Goal: Information Seeking & Learning: Learn about a topic

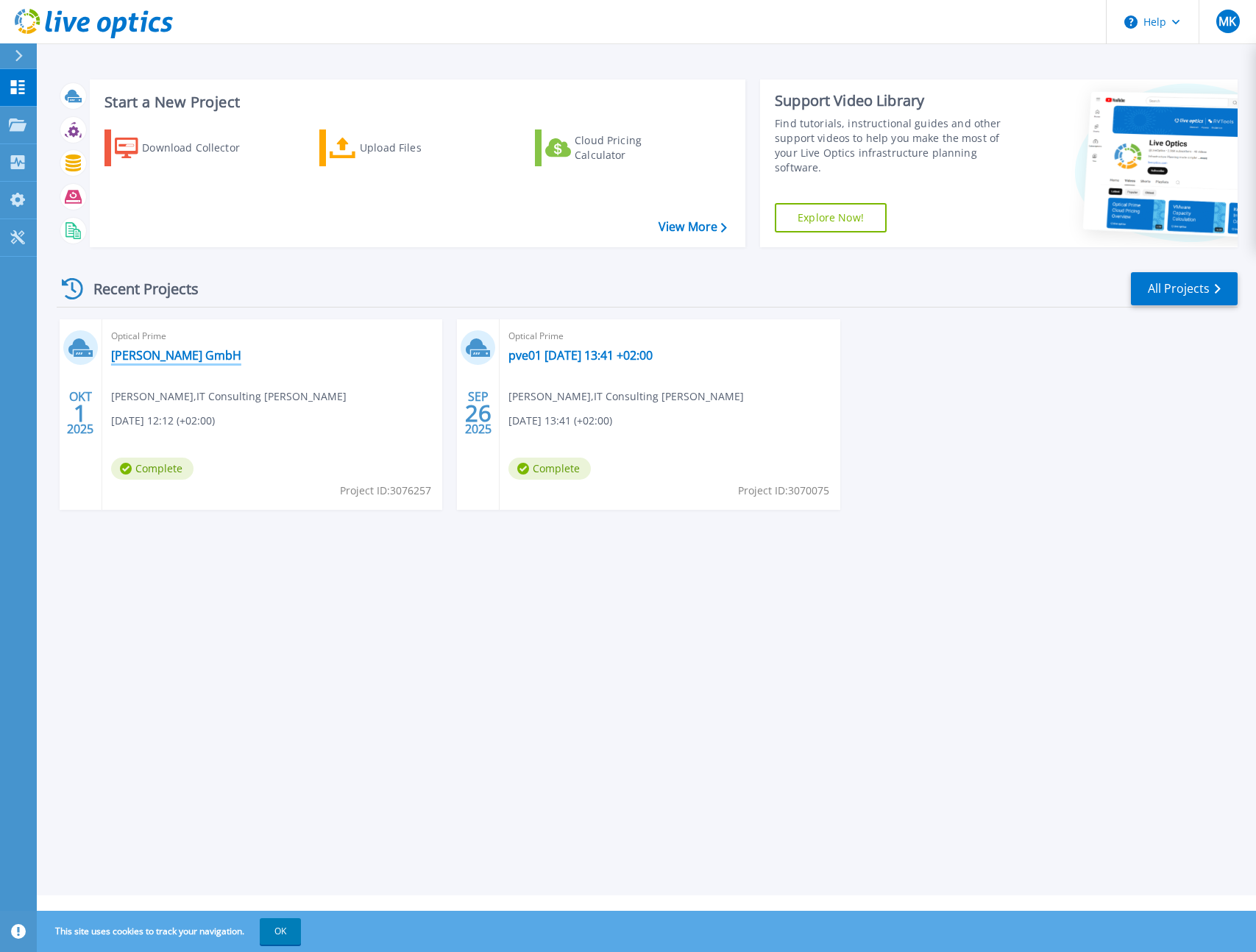
click at [152, 354] on link "[PERSON_NAME] GmbH" at bounding box center [176, 355] width 130 height 15
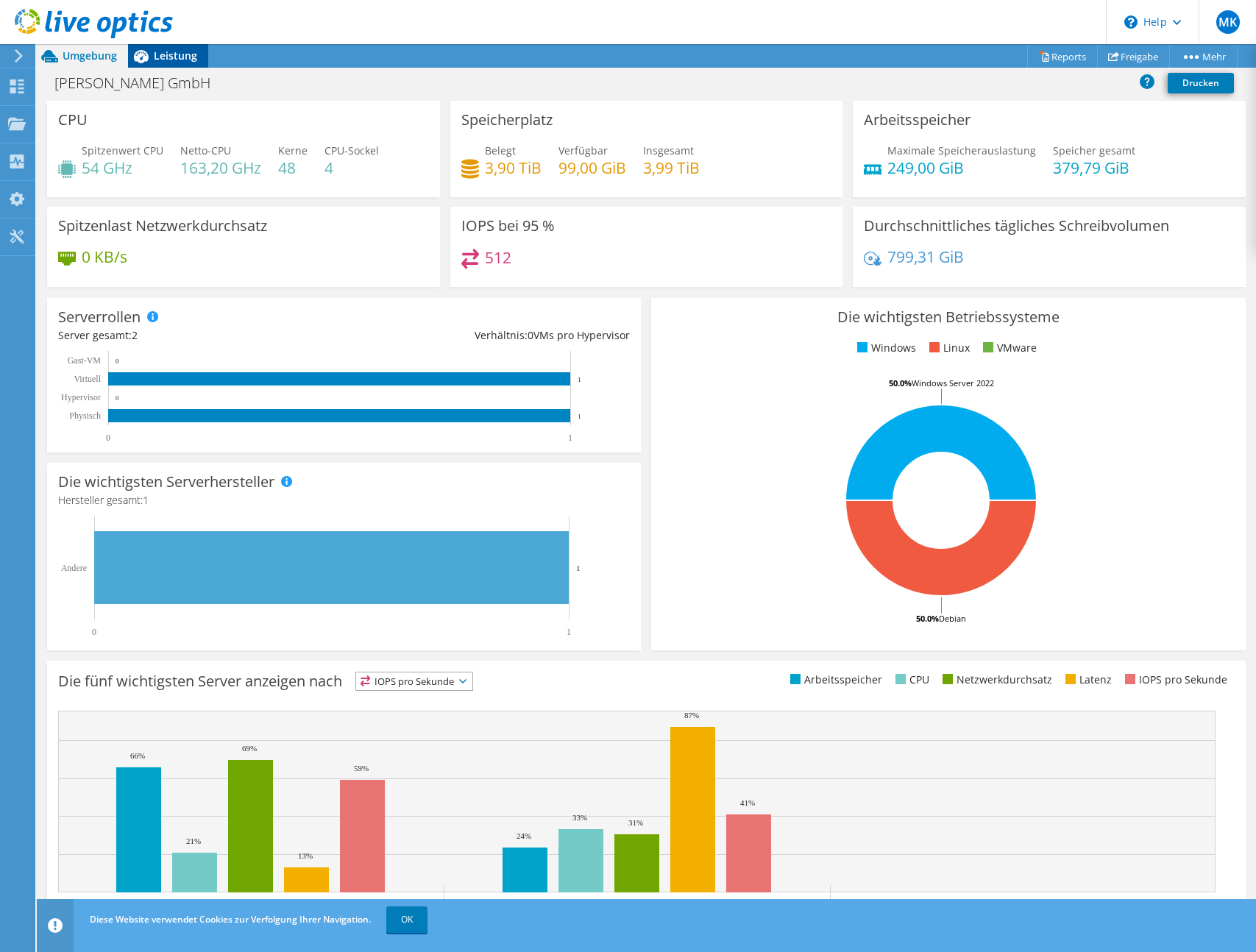
click at [178, 66] on div "Leistung" at bounding box center [168, 56] width 81 height 24
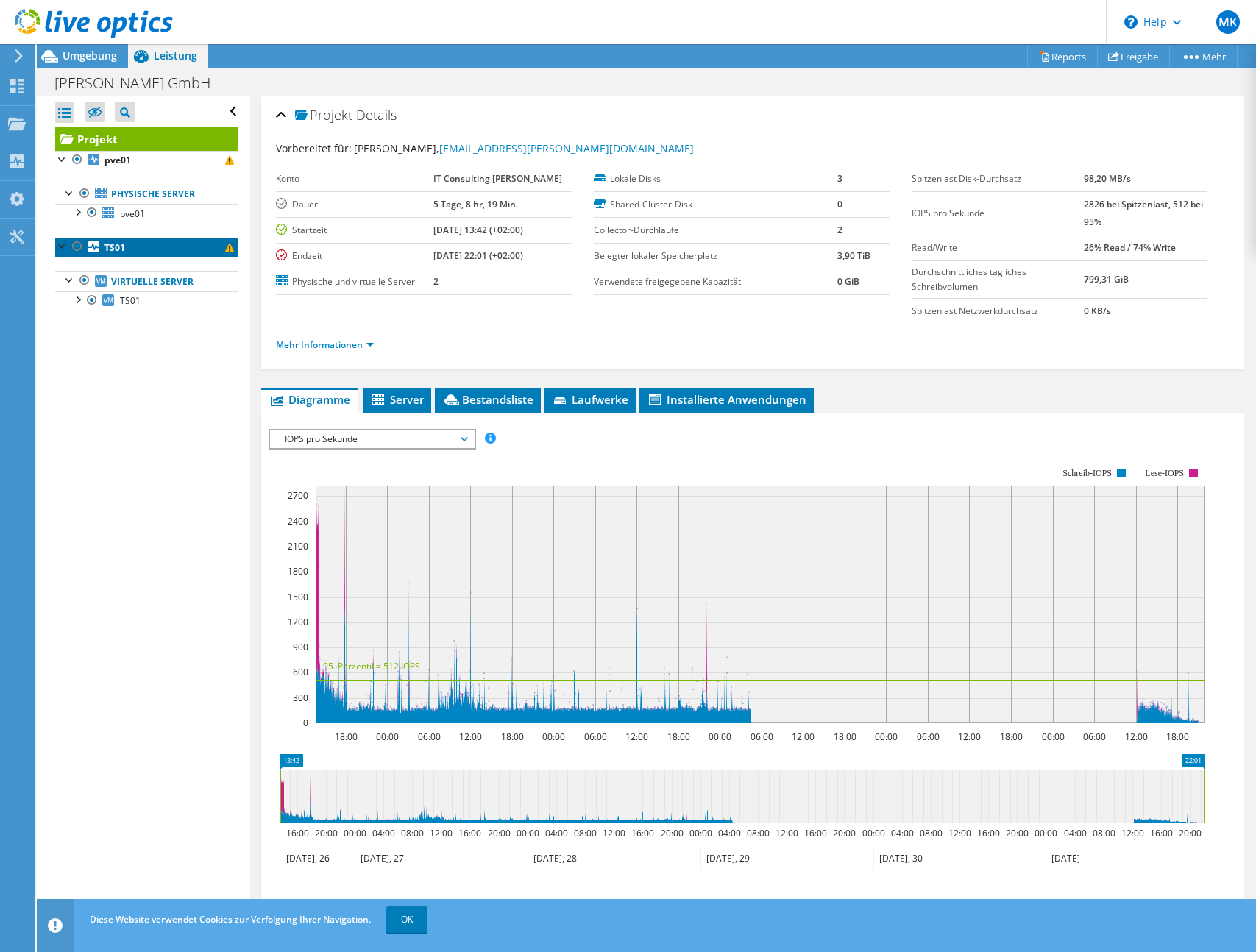
click at [163, 247] on link "TS01" at bounding box center [147, 247] width 183 height 19
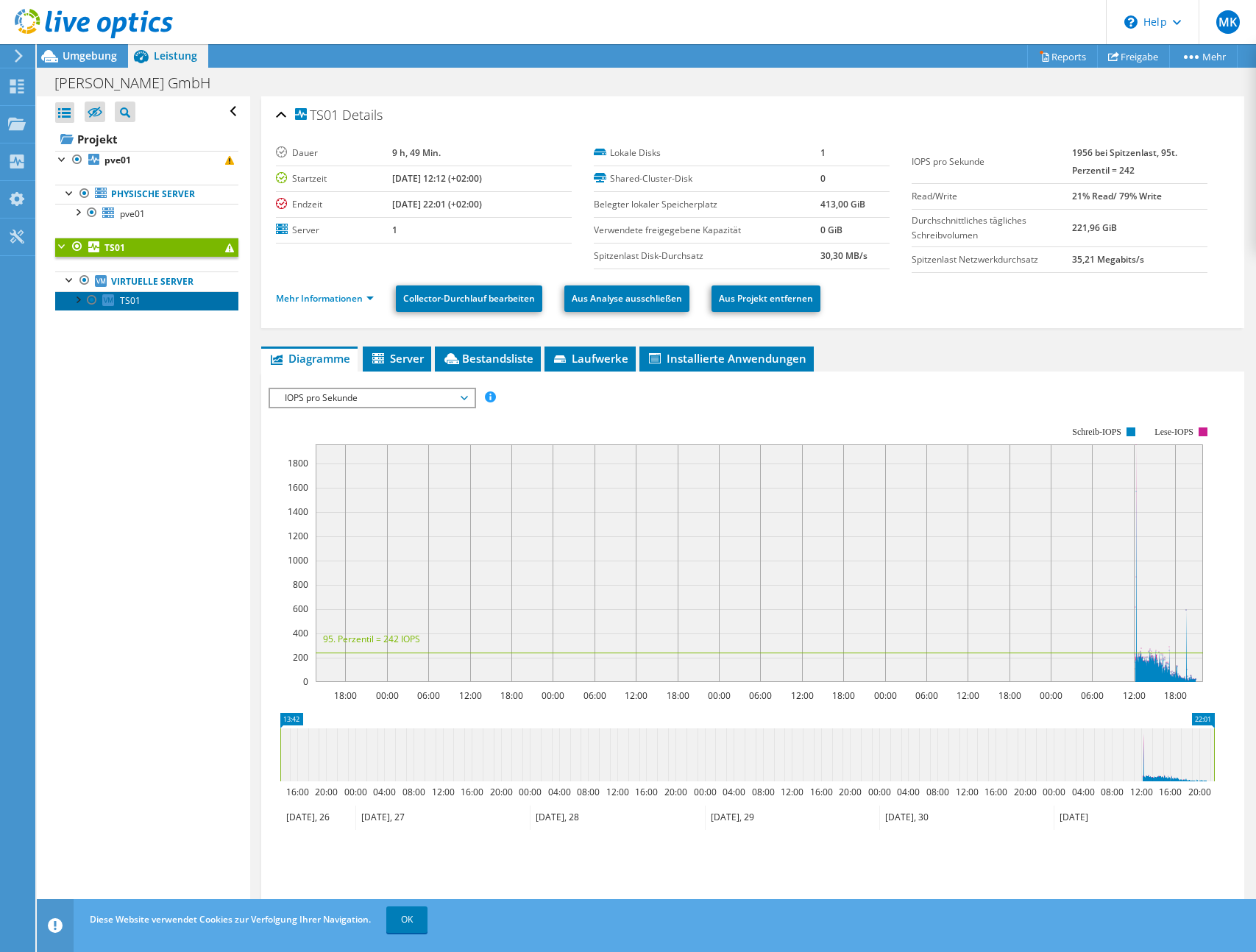
click at [136, 302] on span "TS01" at bounding box center [130, 301] width 21 height 13
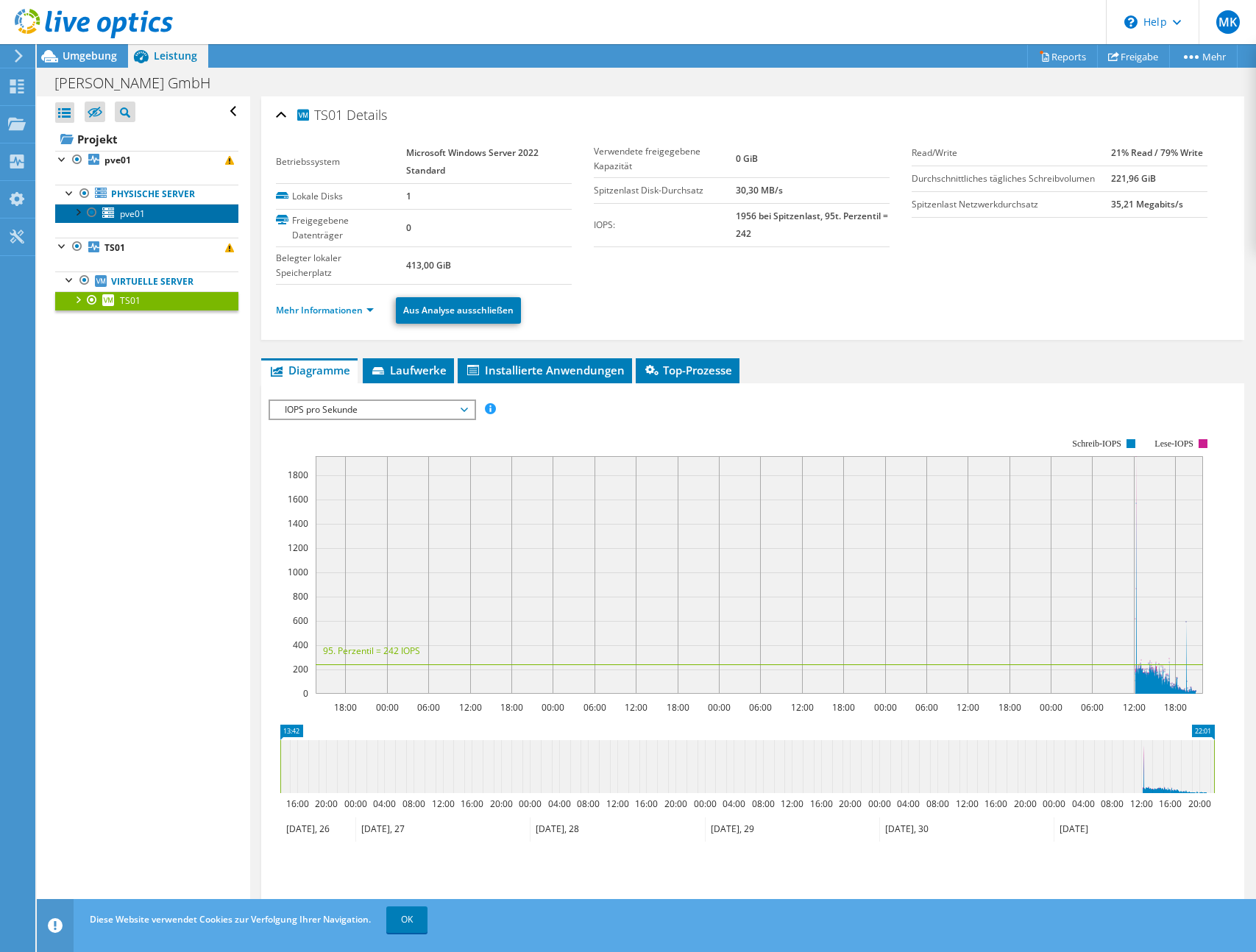
click at [140, 217] on span "pve01" at bounding box center [133, 214] width 25 height 13
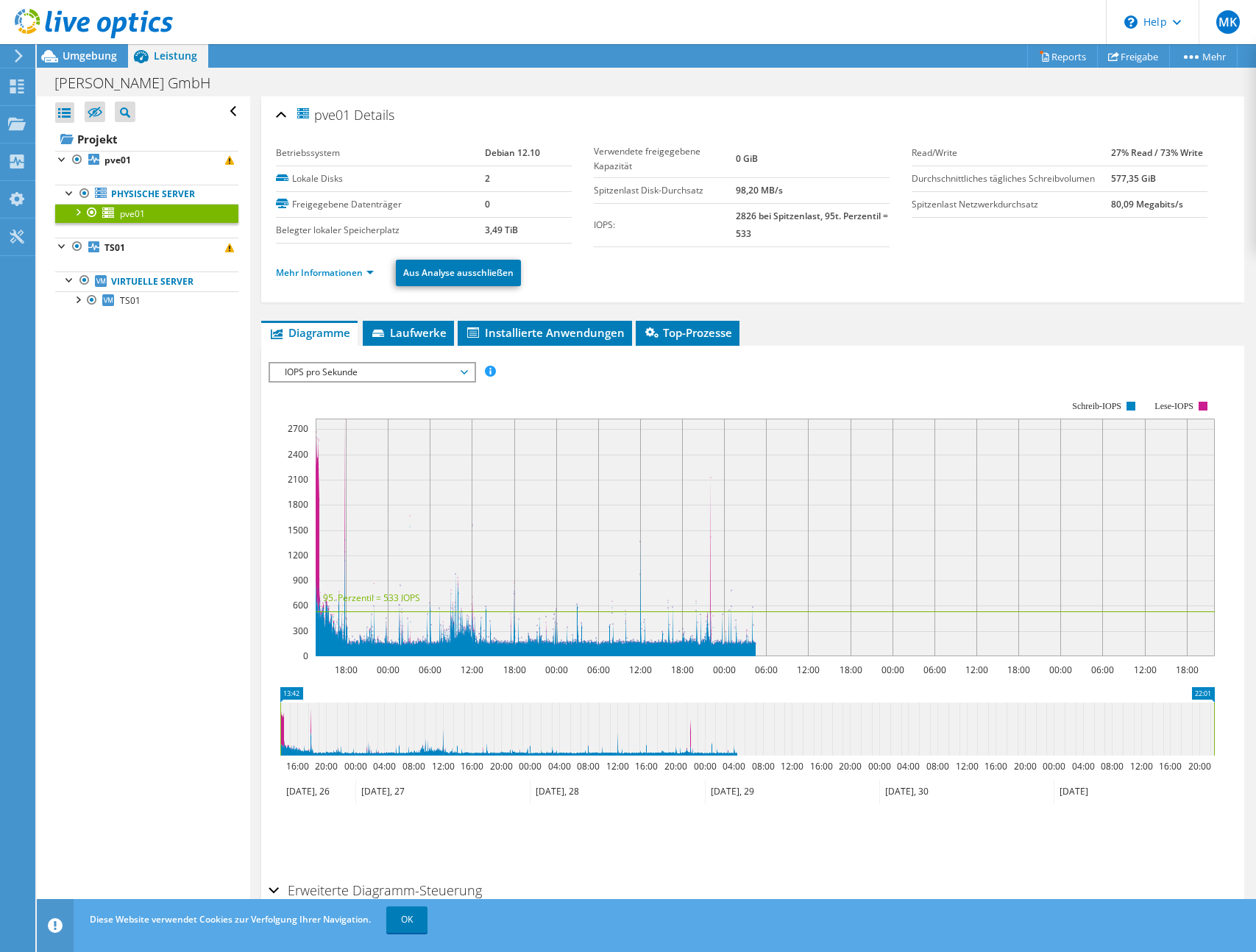
click at [452, 373] on span "IOPS pro Sekunde" at bounding box center [372, 372] width 189 height 17
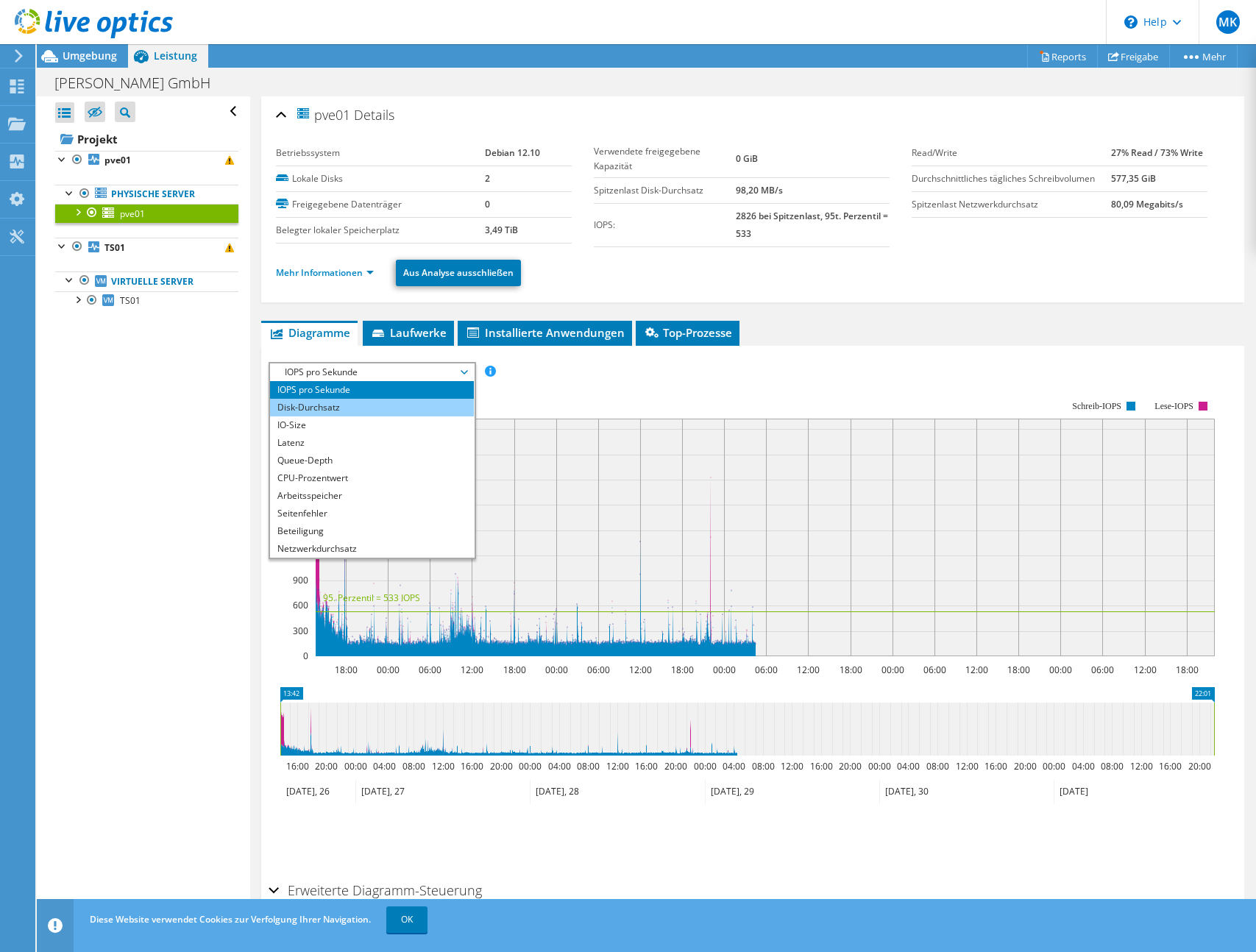
click at [422, 405] on li "Disk-Durchsatz" at bounding box center [372, 407] width 204 height 17
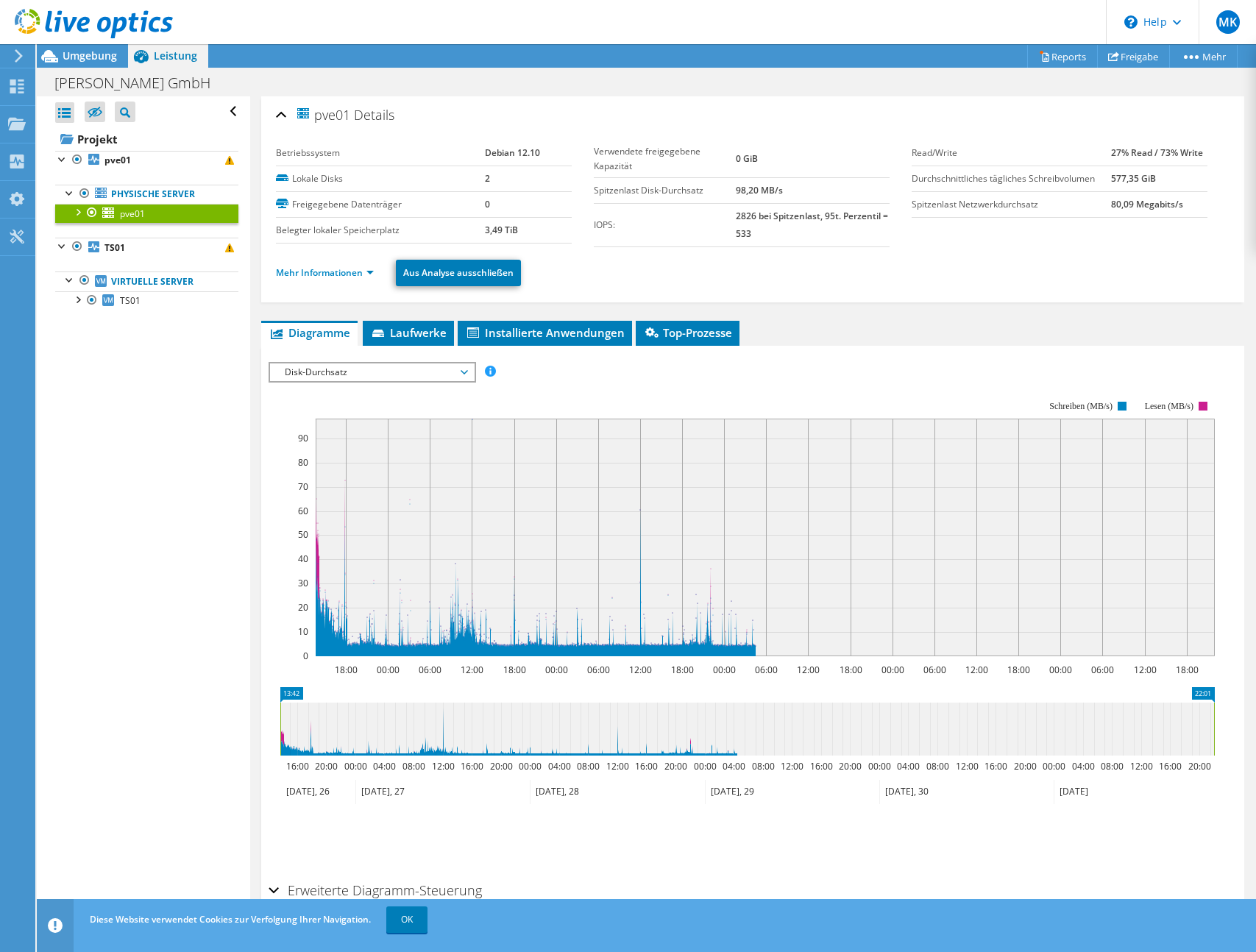
click at [442, 370] on span "Disk-Durchsatz" at bounding box center [372, 372] width 189 height 17
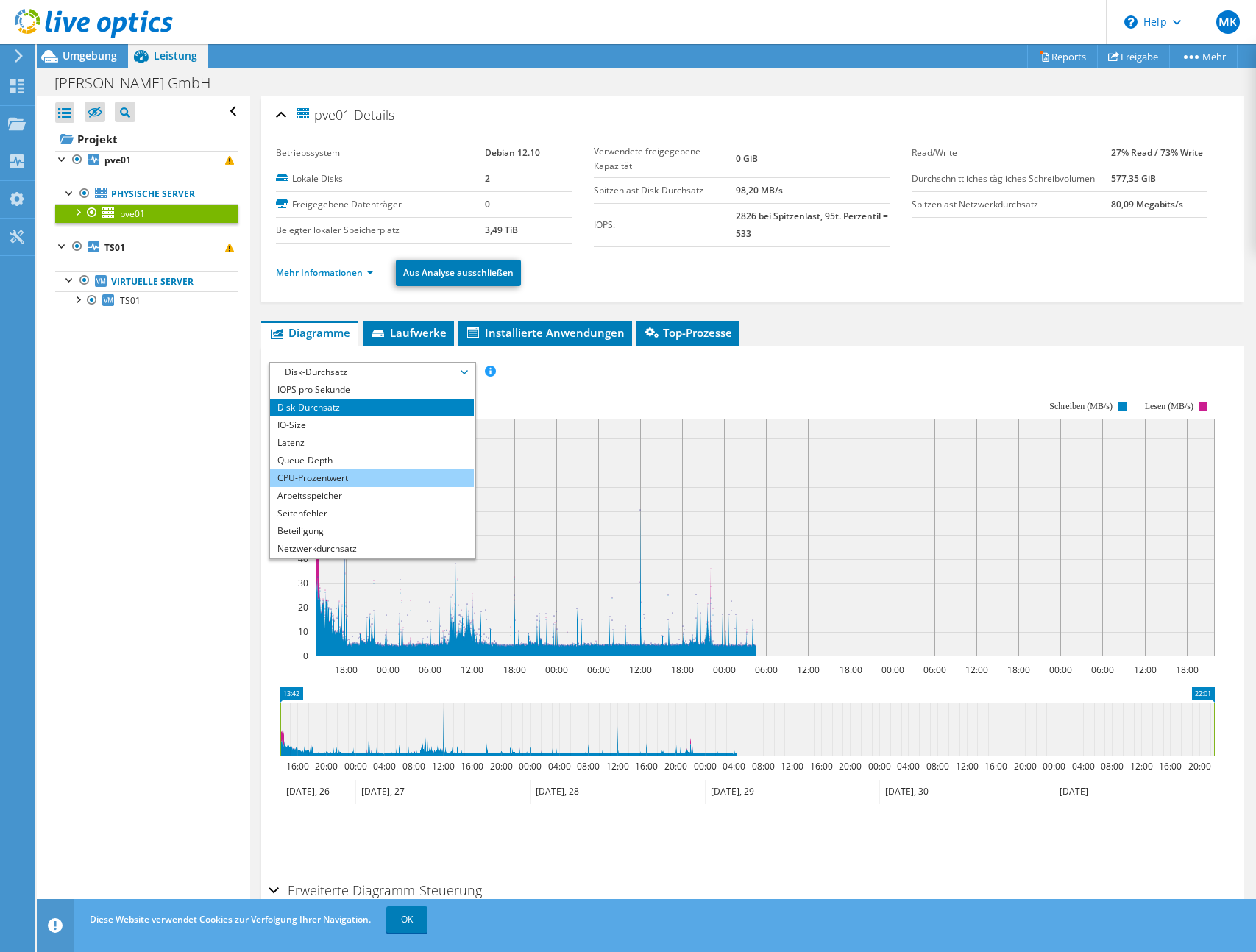
click at [350, 478] on li "CPU-Prozentwert" at bounding box center [372, 478] width 204 height 17
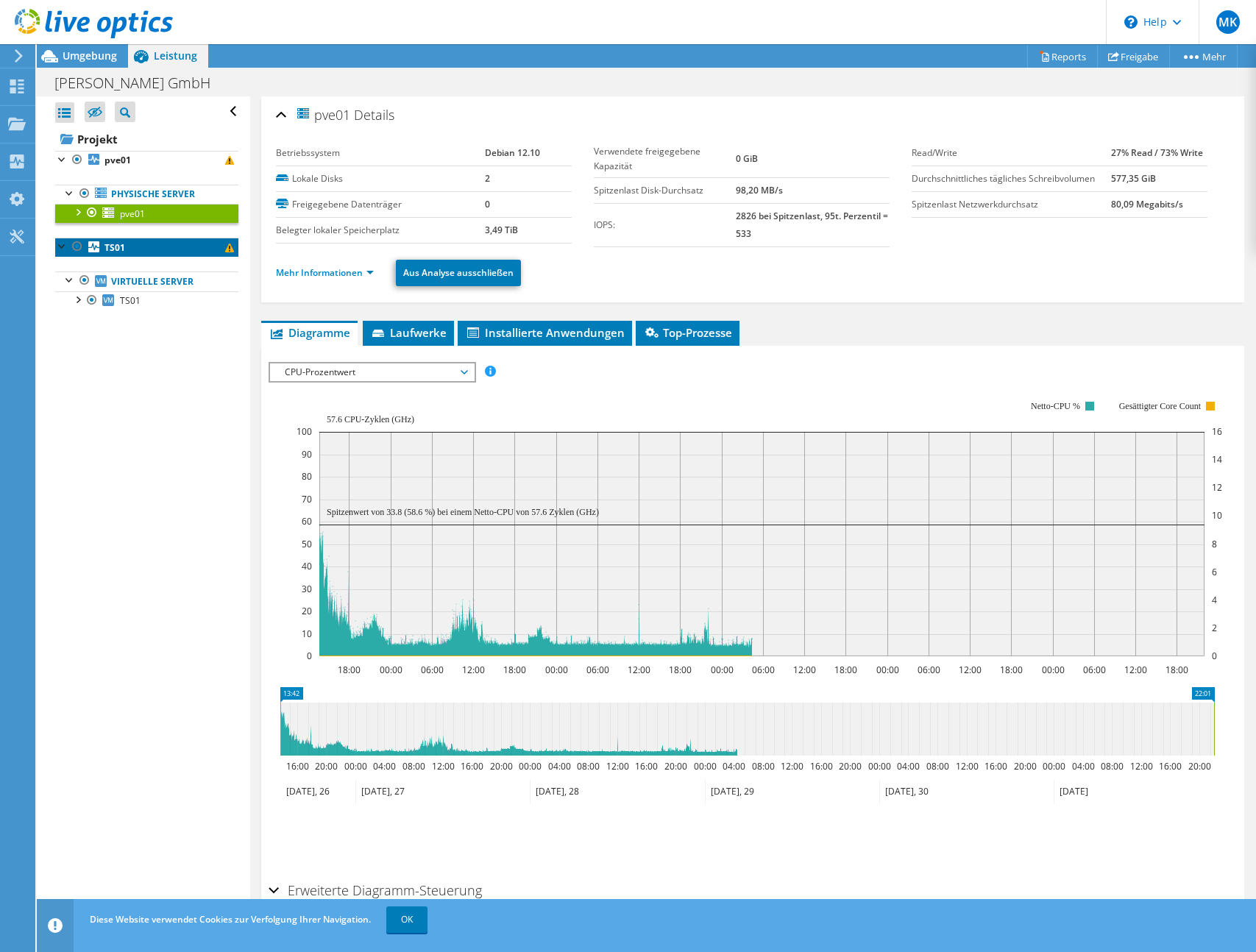
click at [137, 245] on link "TS01" at bounding box center [147, 247] width 183 height 19
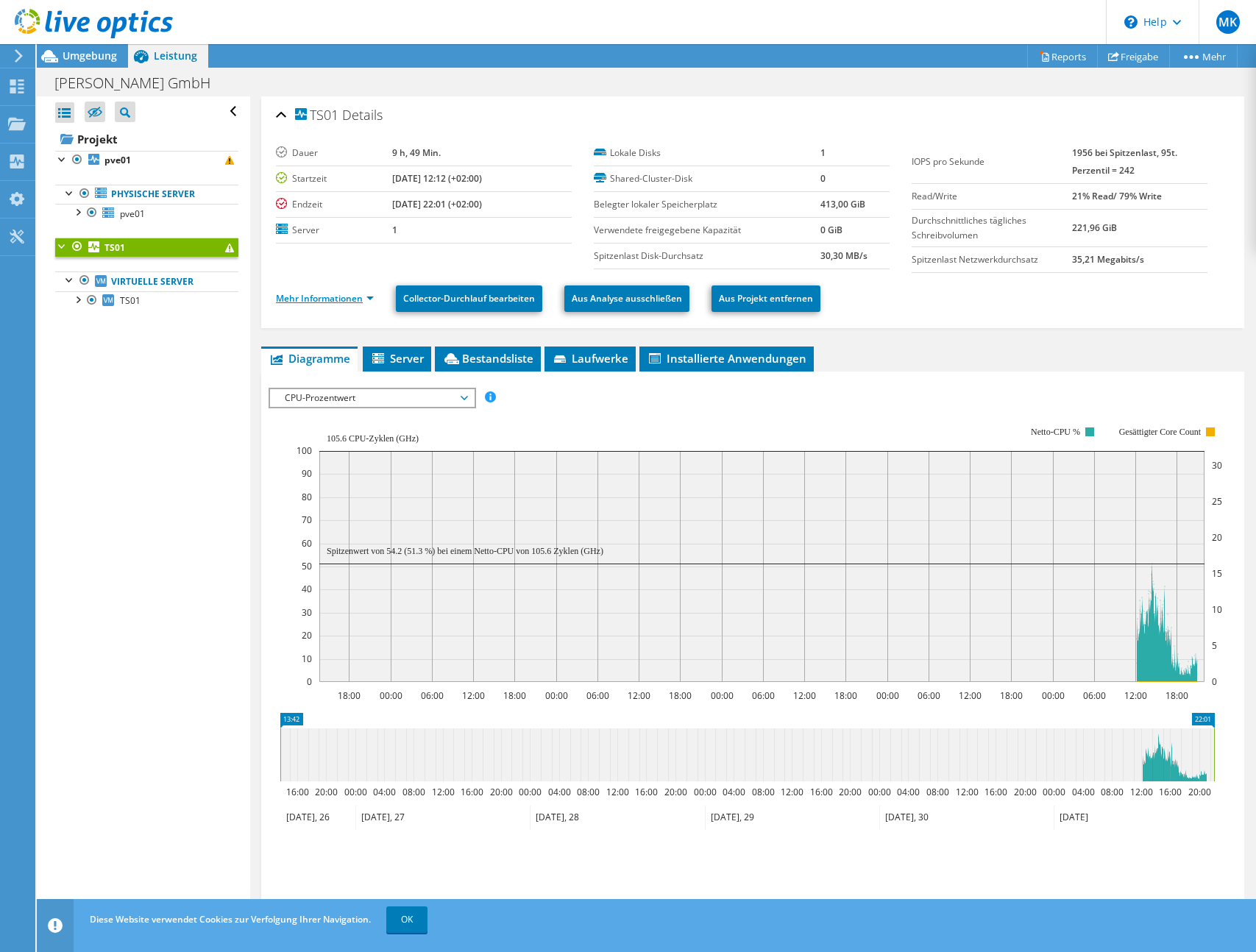
click at [367, 294] on link "Mehr Informationen" at bounding box center [325, 298] width 98 height 13
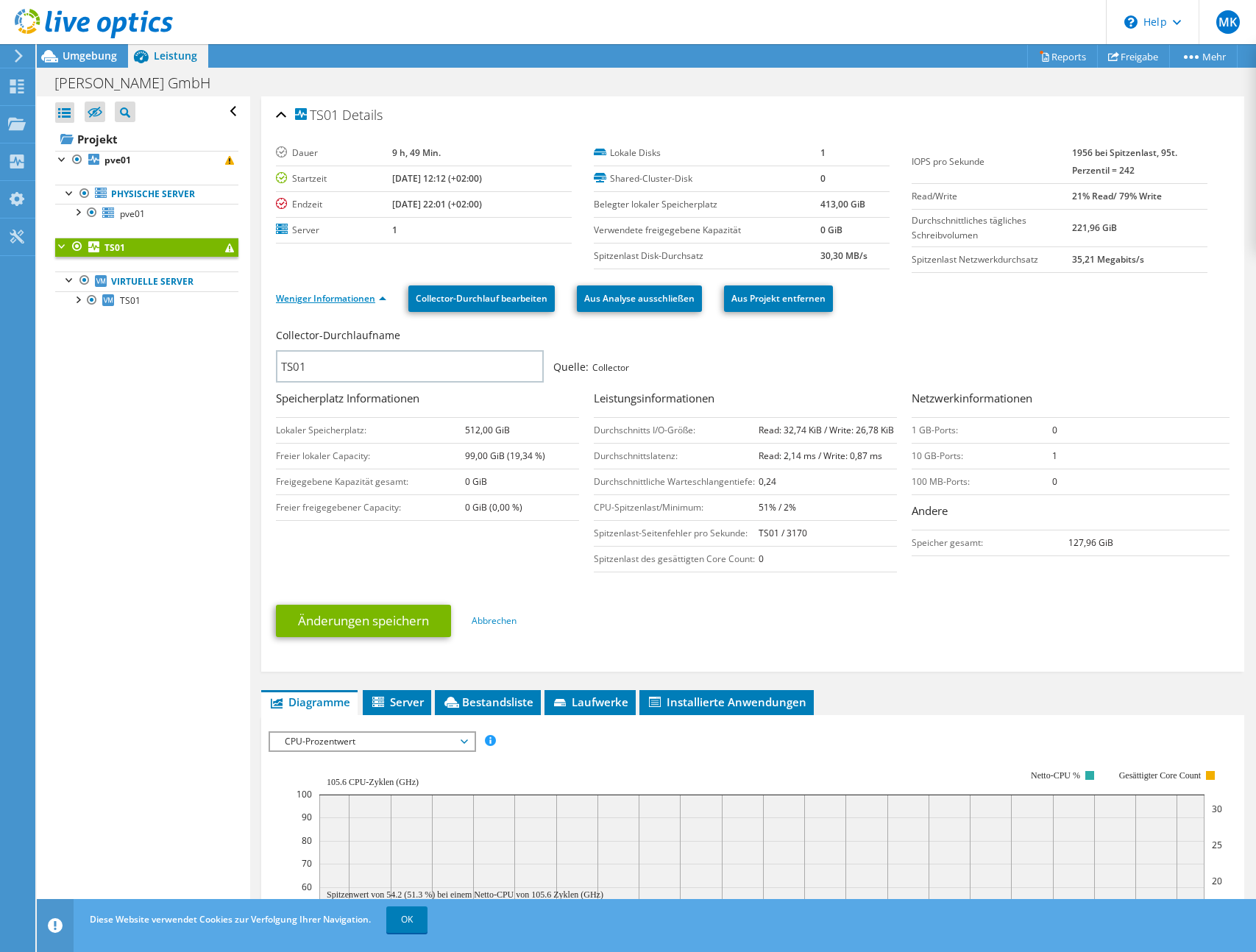
click at [356, 298] on link "Weniger Informationen" at bounding box center [332, 298] width 111 height 13
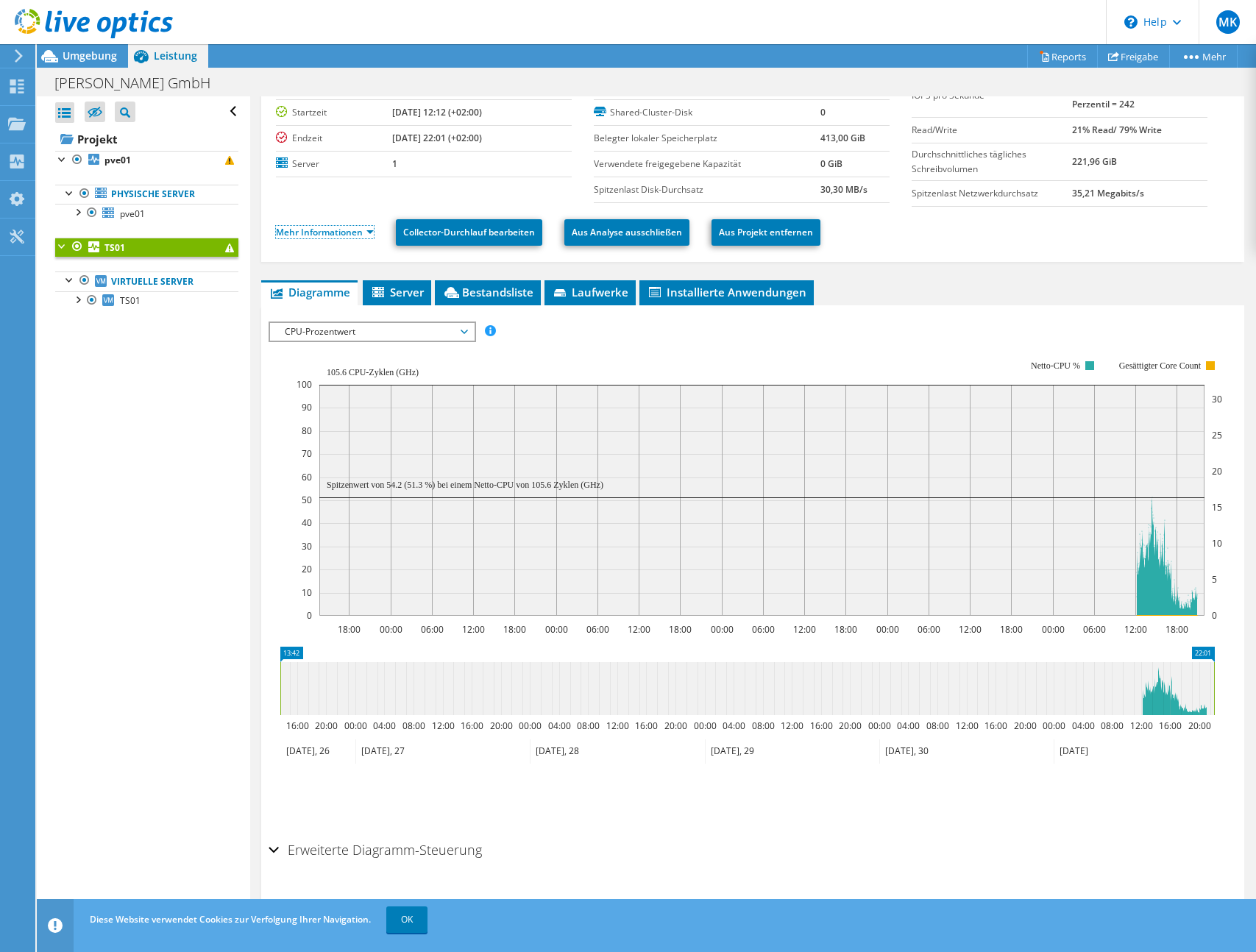
scroll to position [80, 0]
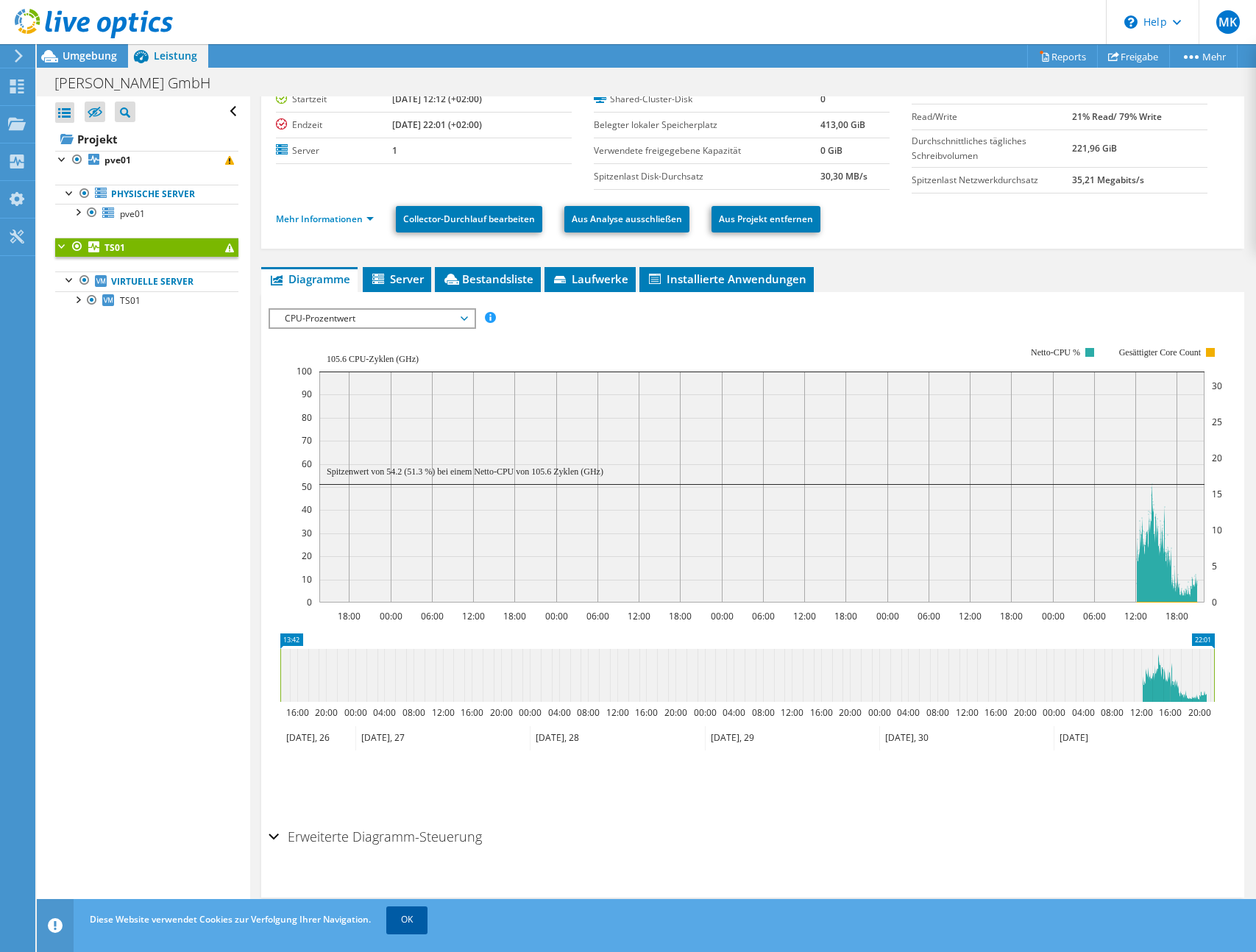
click at [390, 922] on link "OK" at bounding box center [407, 920] width 41 height 27
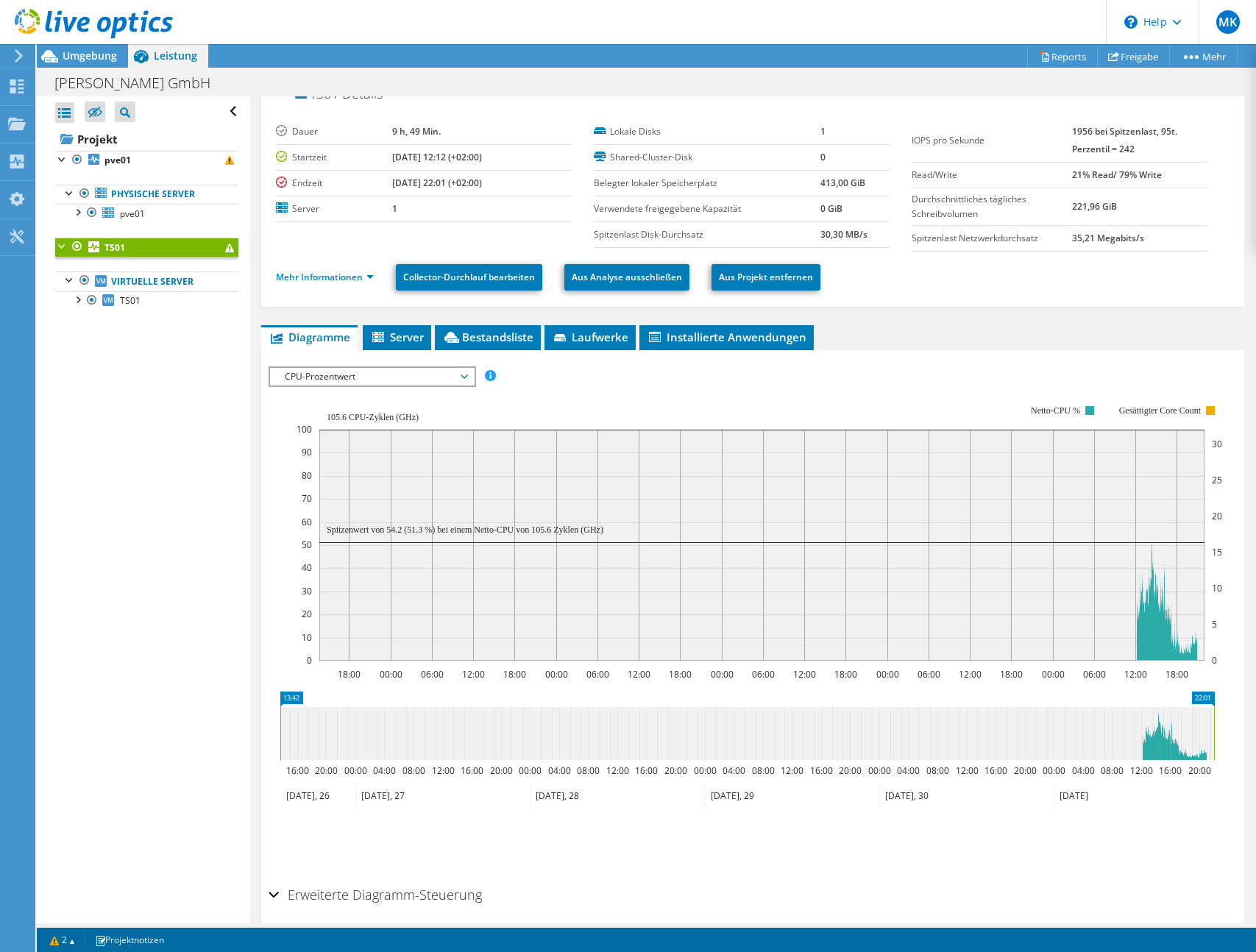
scroll to position [0, 0]
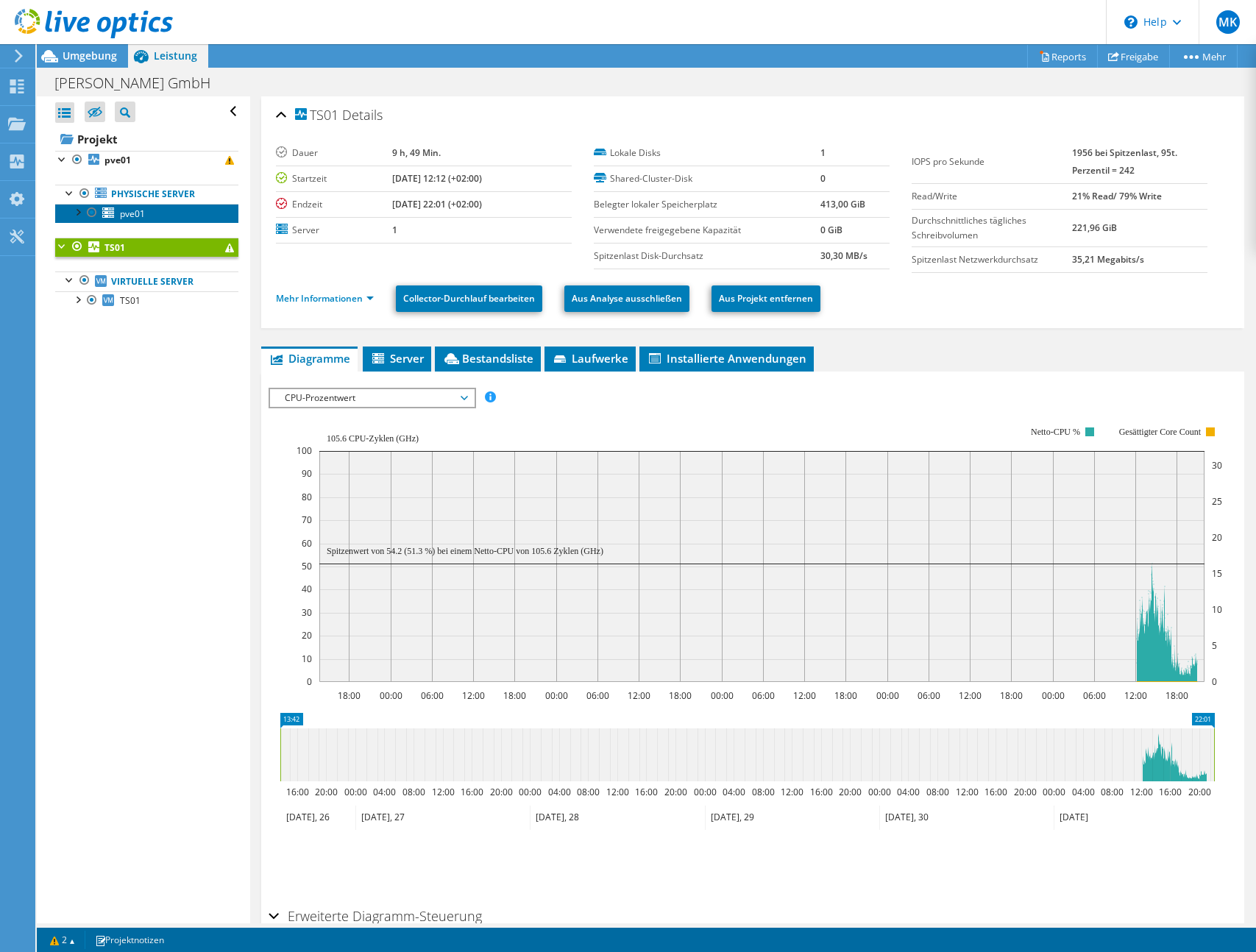
click at [143, 217] on span "pve01" at bounding box center [133, 214] width 25 height 13
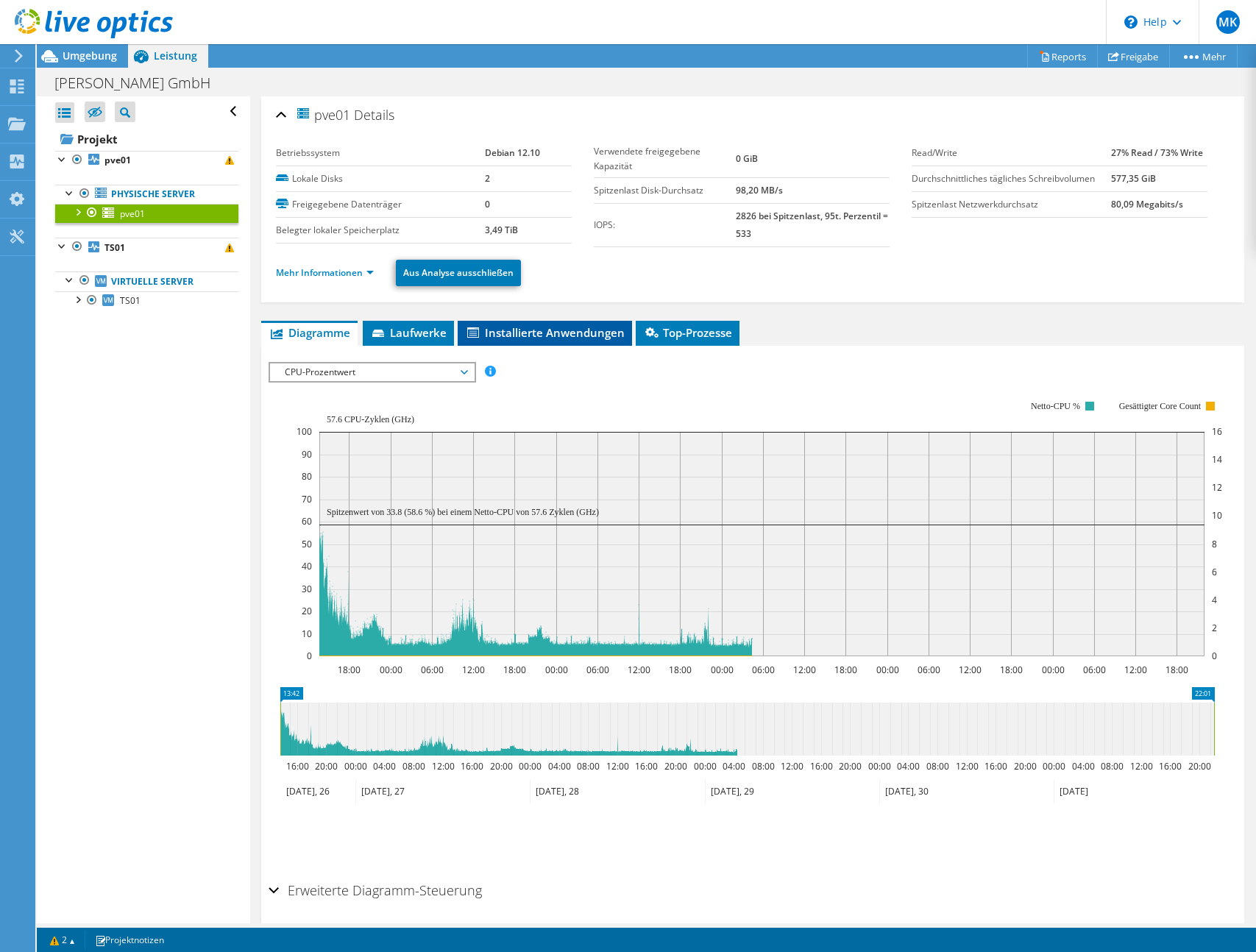
click at [549, 333] on span "Installierte Anwendungen" at bounding box center [545, 332] width 159 height 15
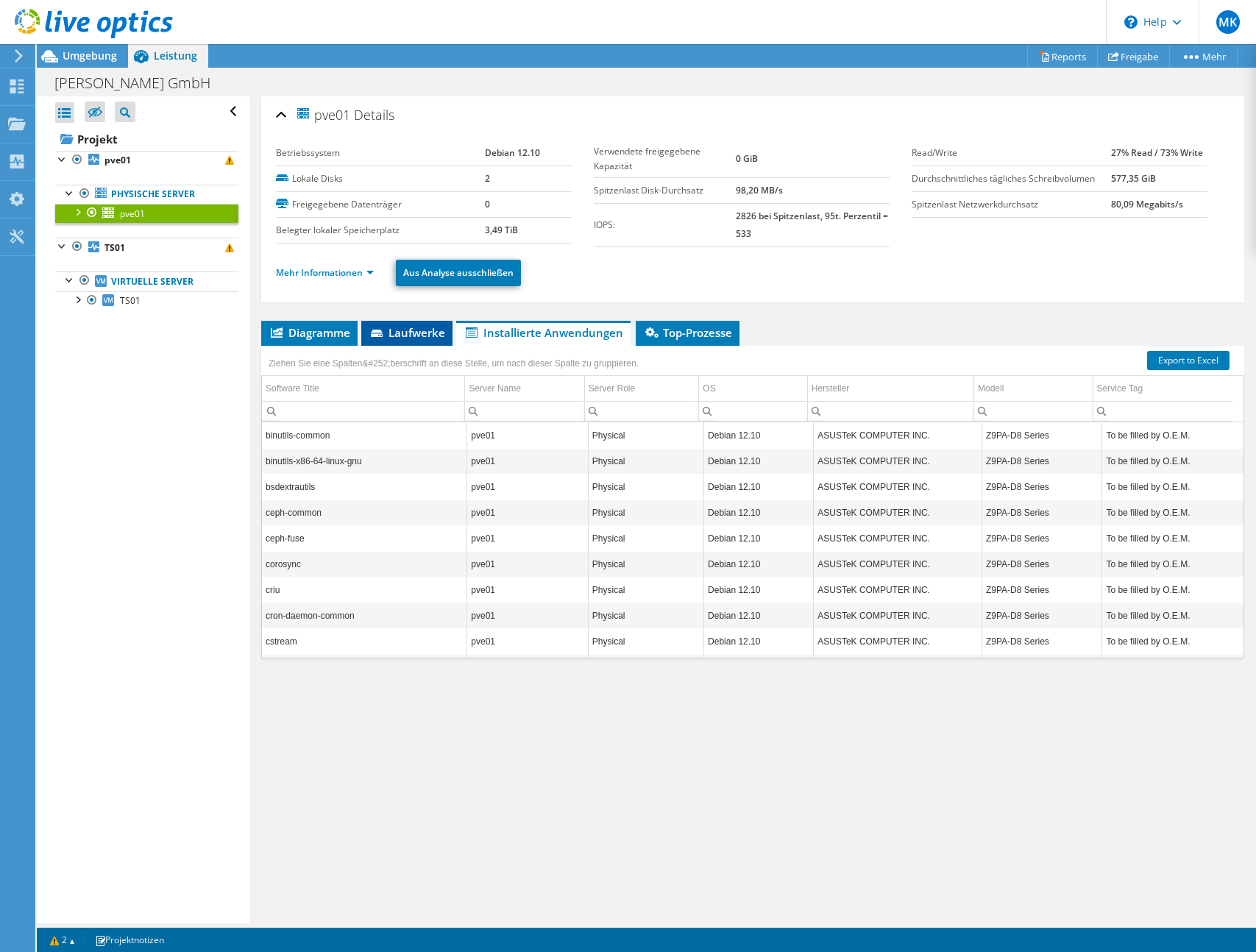
click at [435, 341] on li "Laufwerke" at bounding box center [407, 333] width 92 height 25
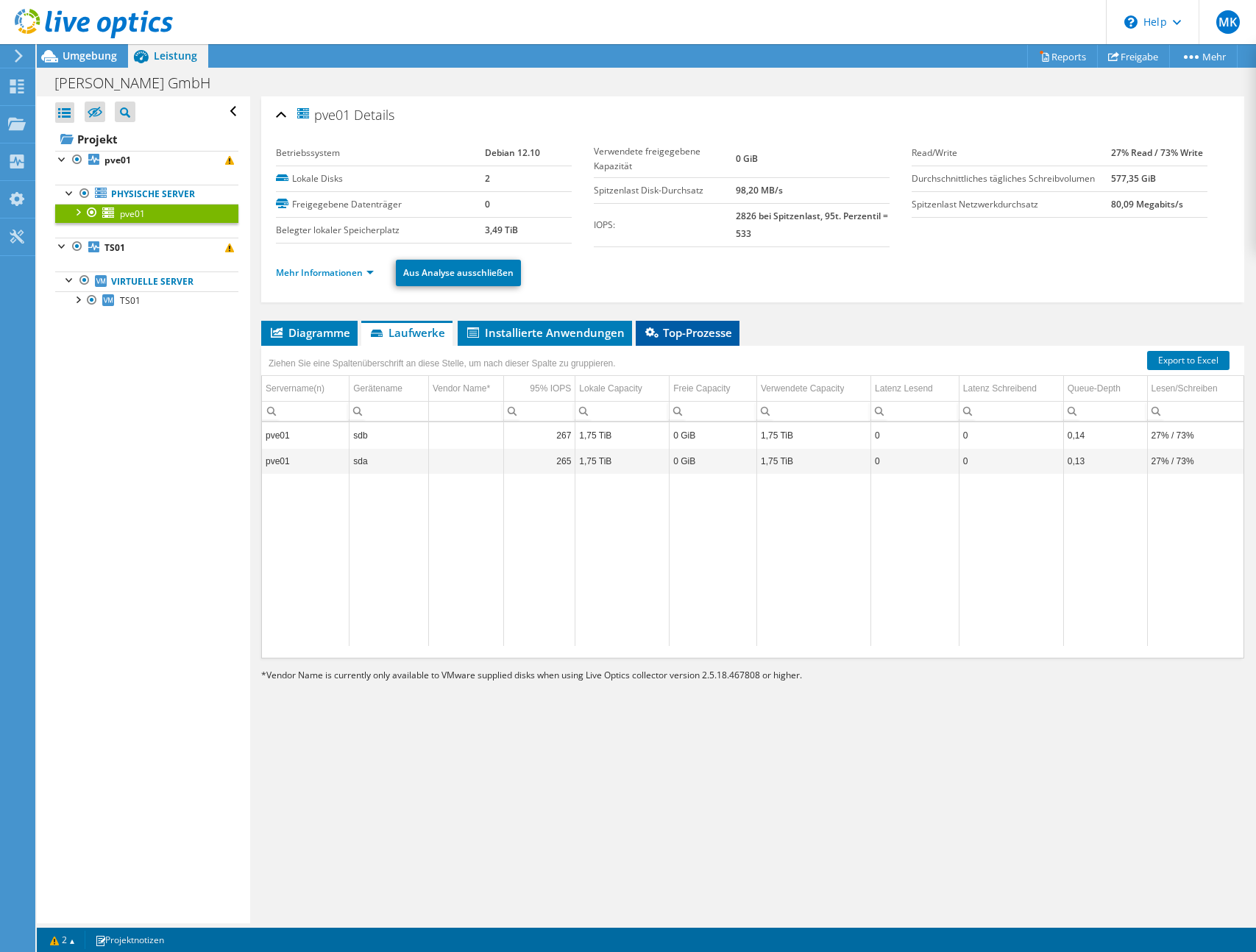
click at [673, 326] on span "Top-Prozesse" at bounding box center [688, 332] width 89 height 15
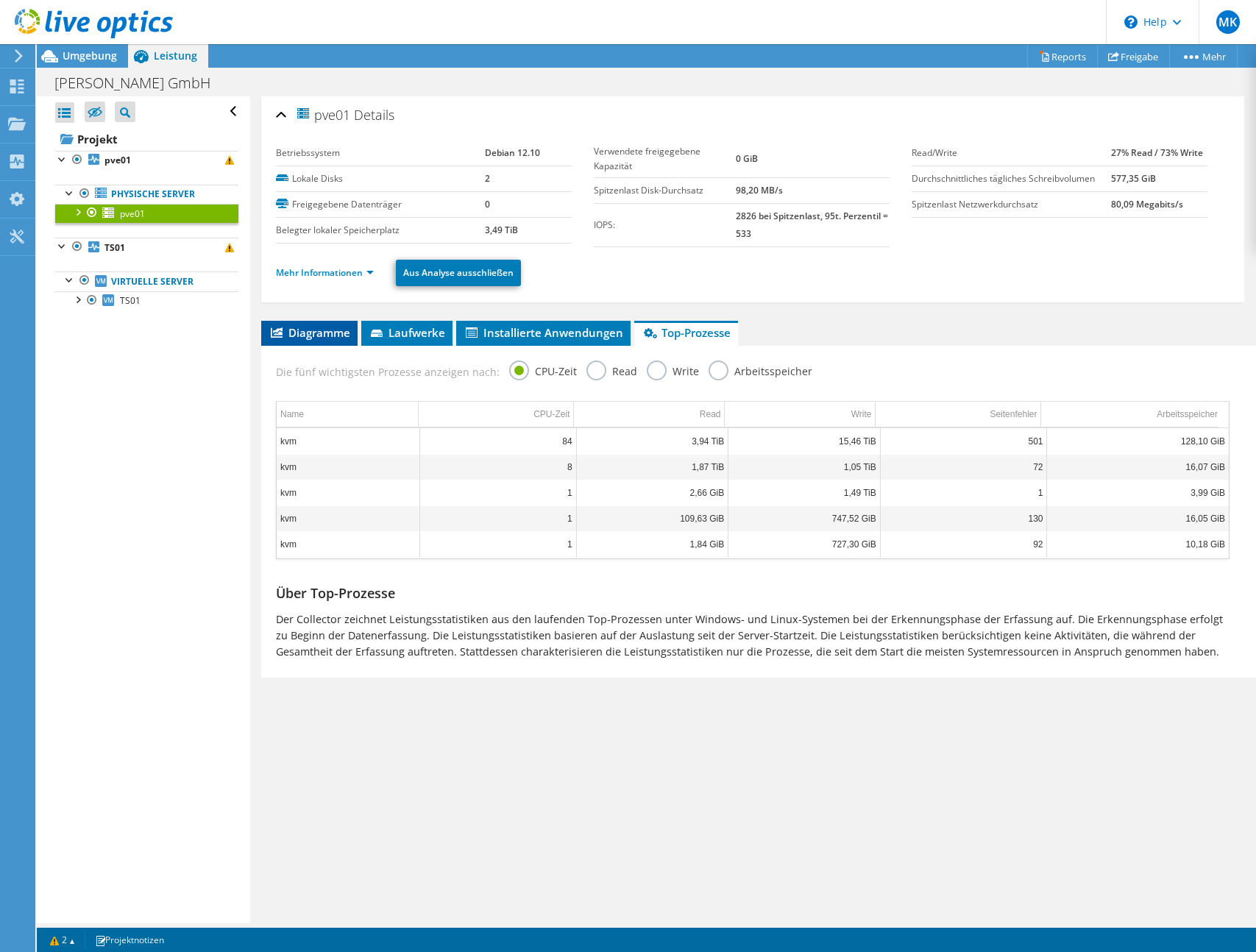
click at [291, 332] on span "Diagramme" at bounding box center [309, 332] width 81 height 15
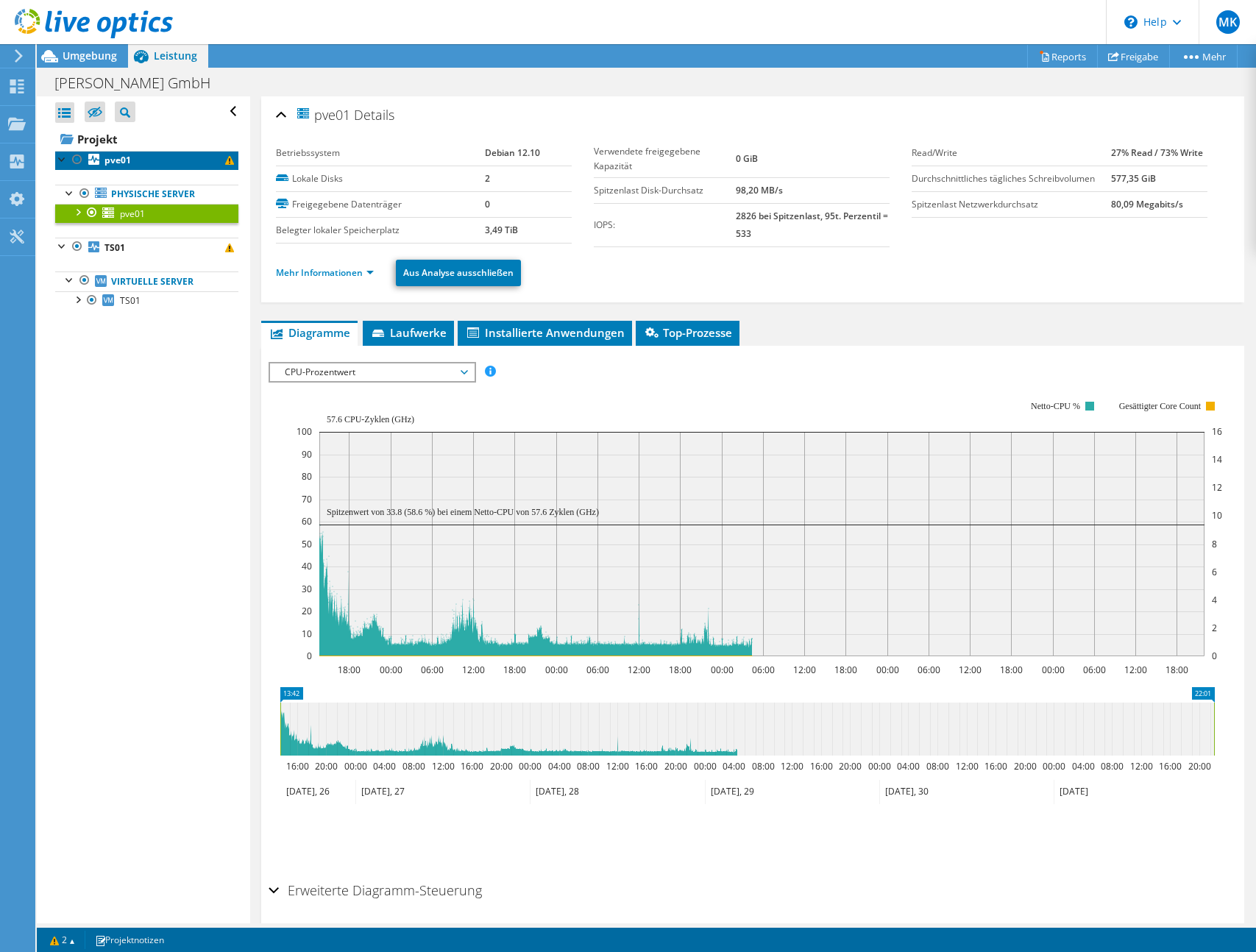
click at [122, 161] on b "pve01" at bounding box center [118, 160] width 27 height 13
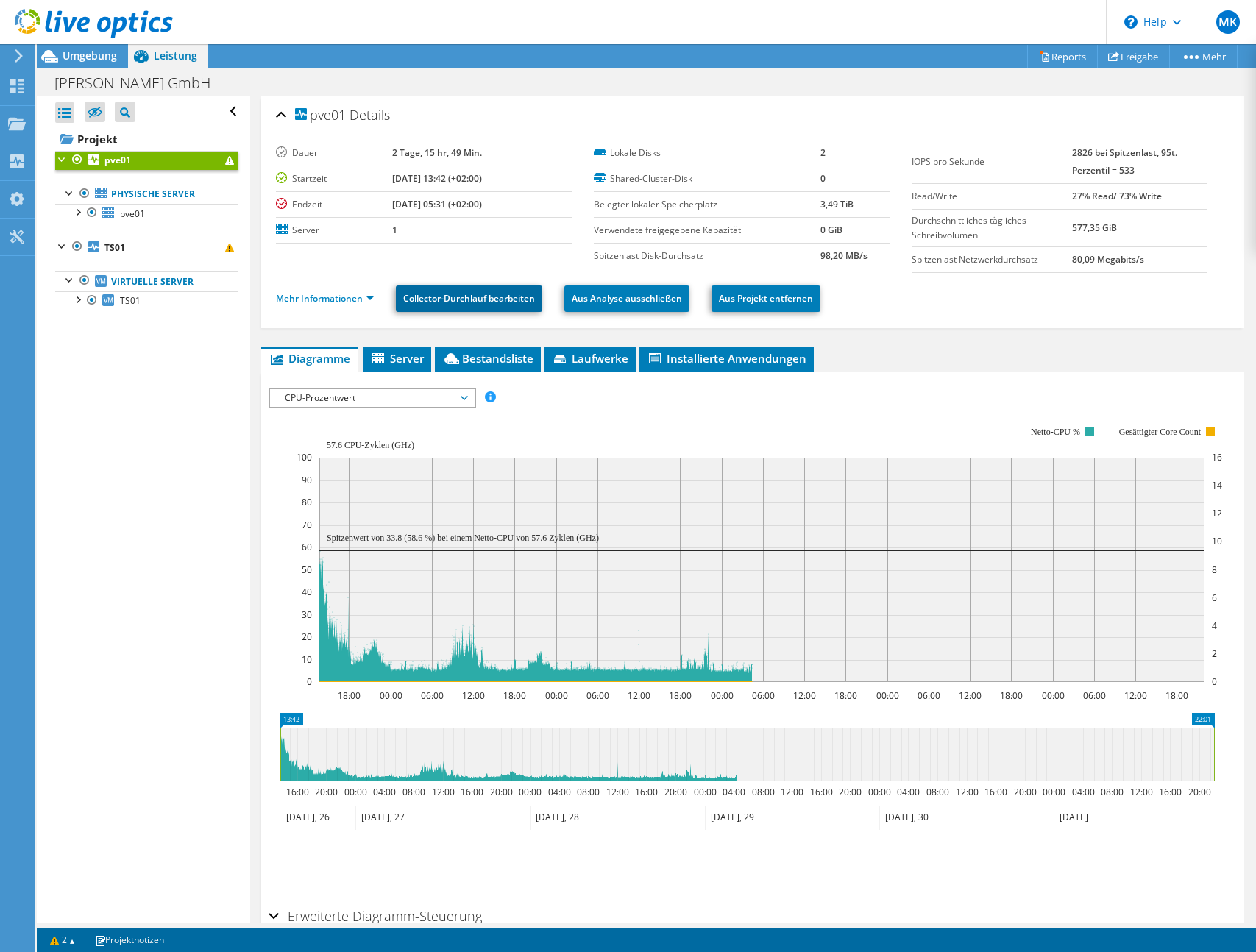
click at [477, 290] on link "Collector-Durchlauf bearbeiten" at bounding box center [468, 299] width 146 height 27
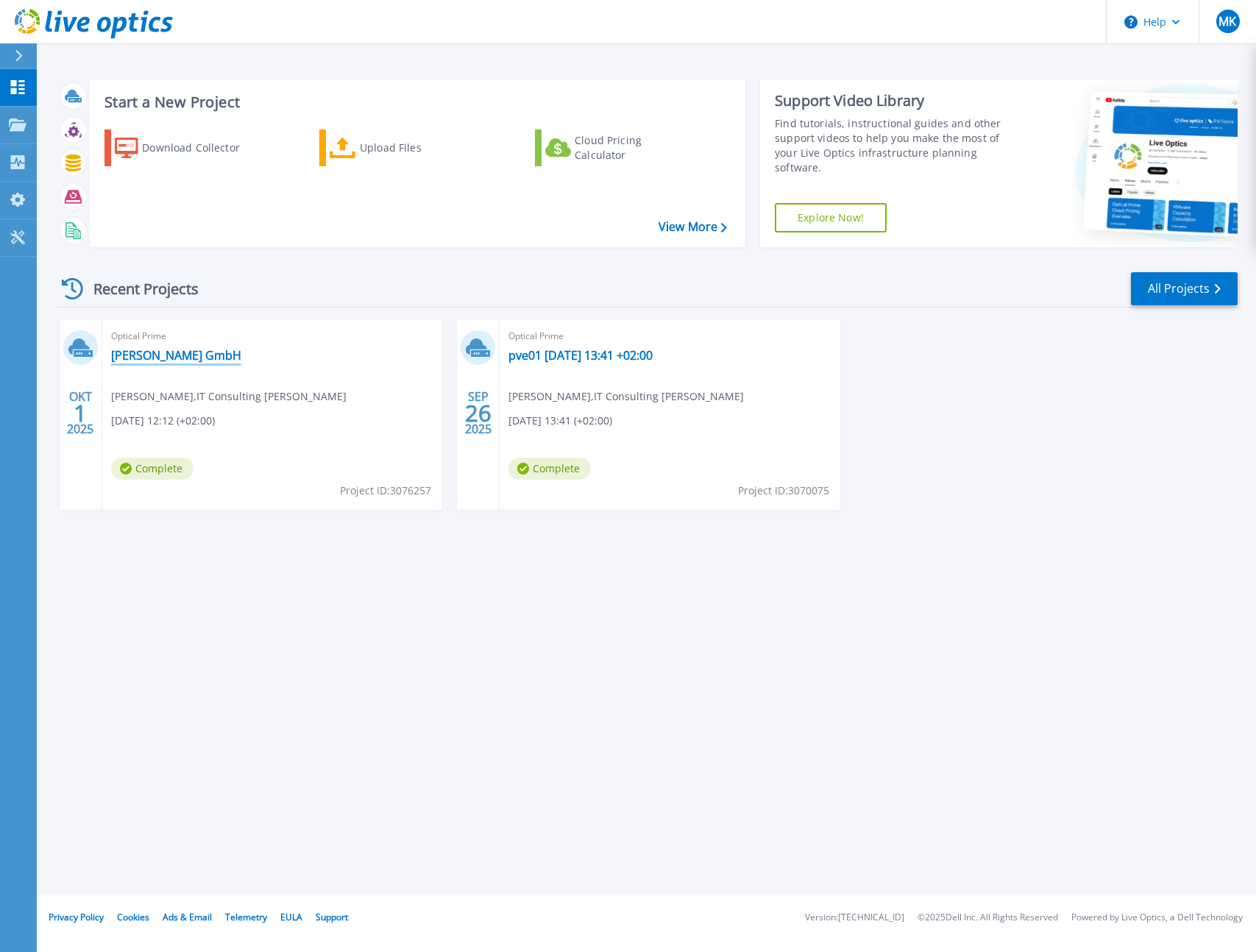
click at [138, 357] on link "[PERSON_NAME] GmbH" at bounding box center [176, 355] width 130 height 15
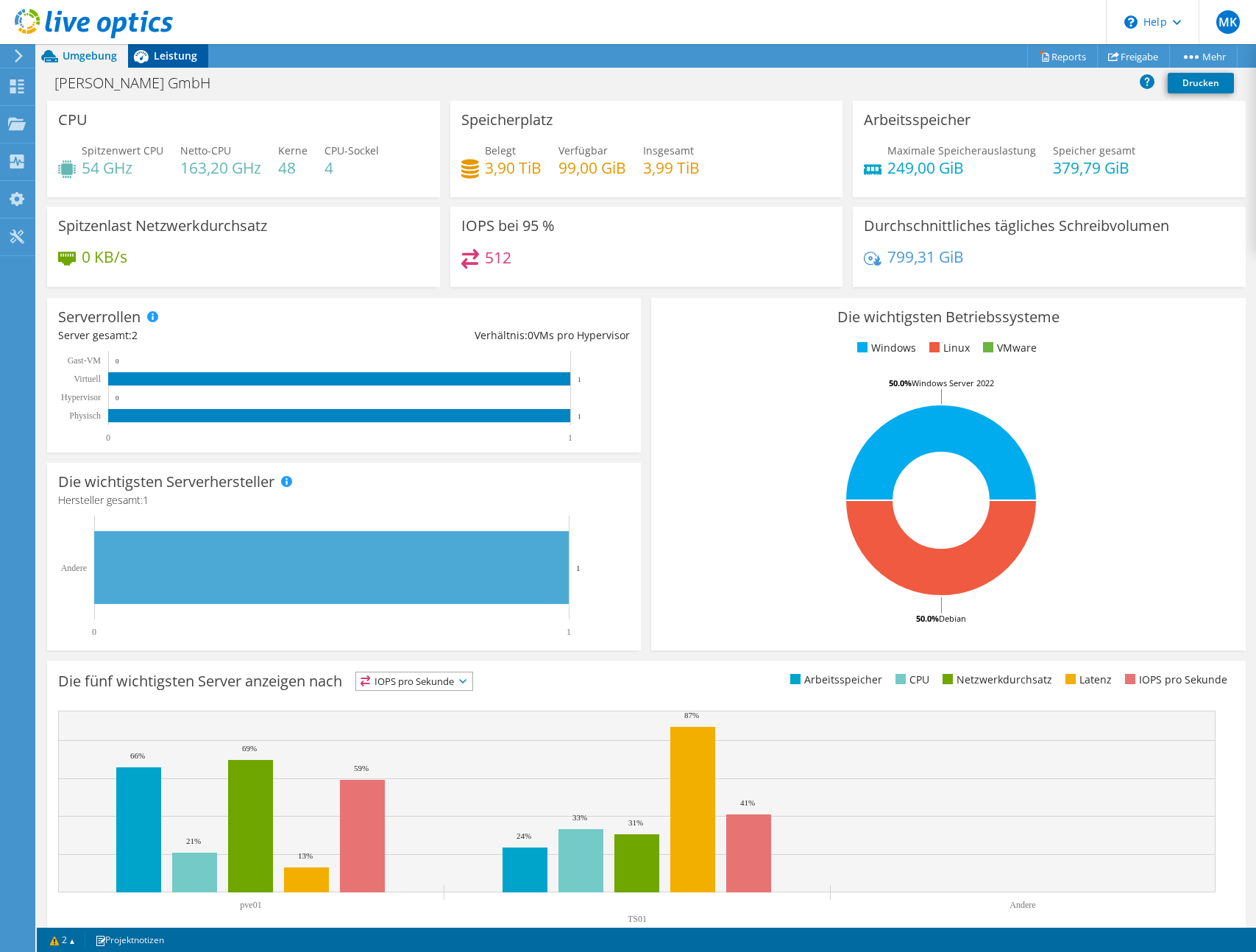
click at [148, 56] on icon at bounding box center [141, 56] width 15 height 13
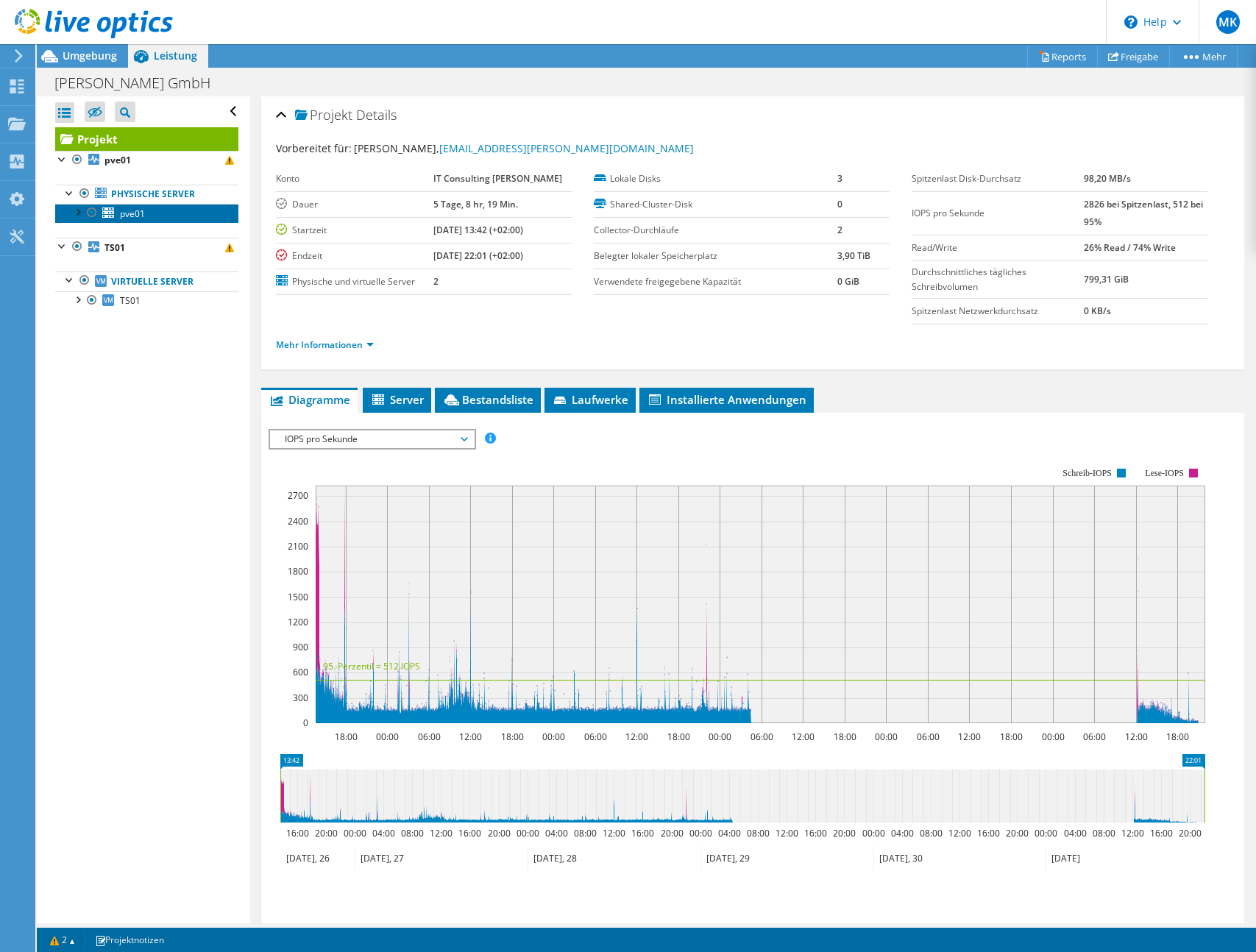
click at [153, 215] on link "pve01" at bounding box center [147, 213] width 183 height 19
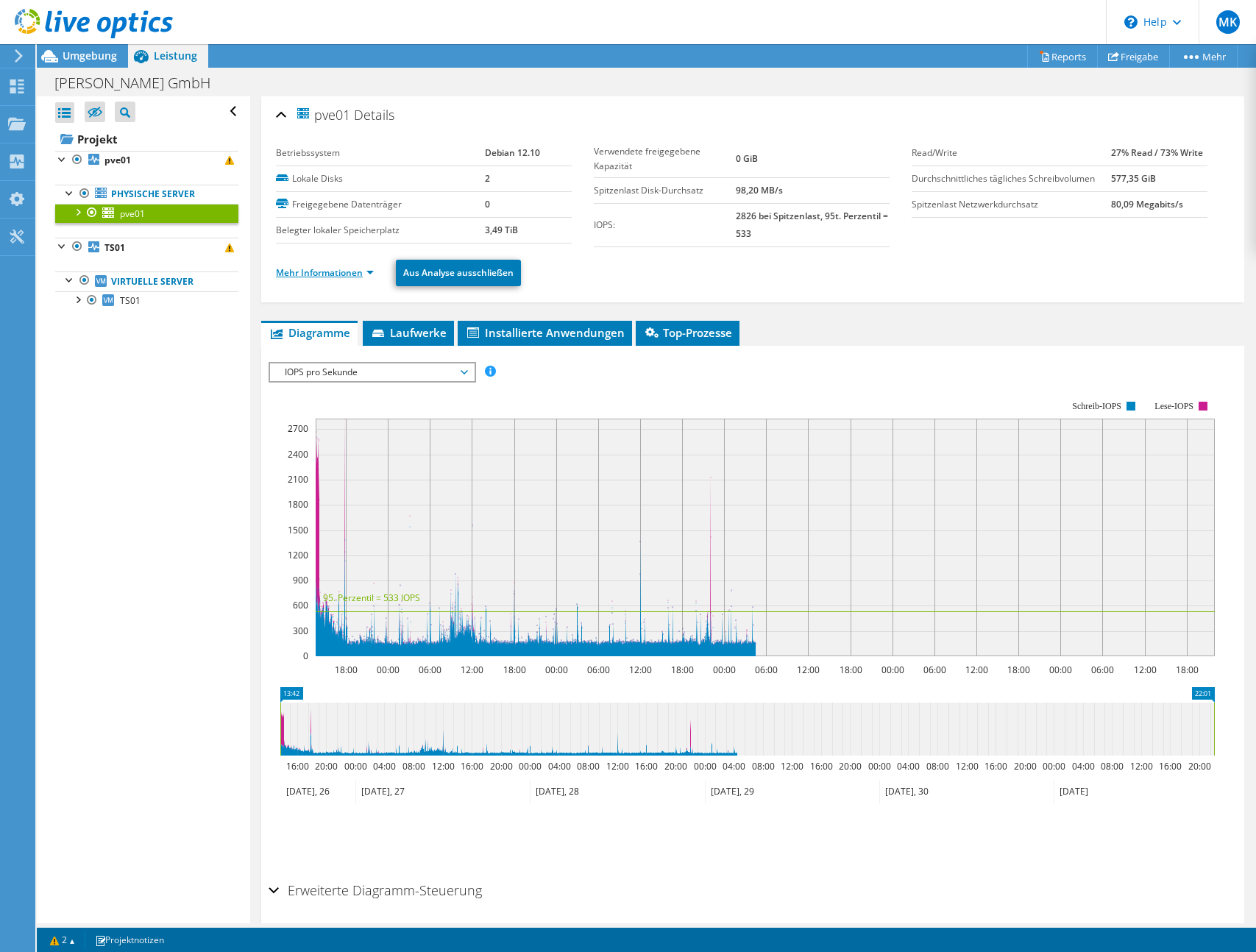
click at [344, 270] on link "Mehr Informationen" at bounding box center [325, 272] width 98 height 13
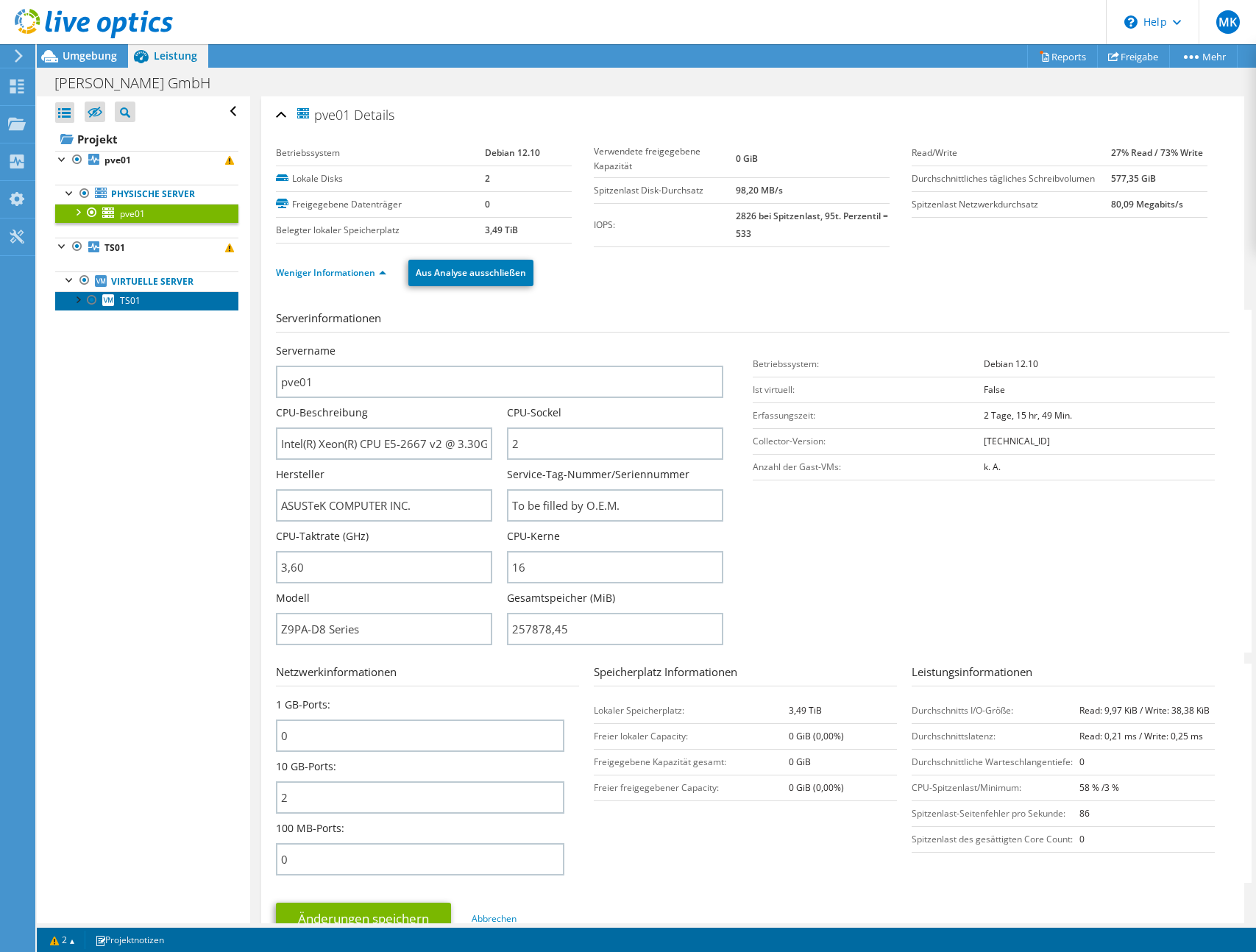
click at [117, 300] on link "TS01" at bounding box center [147, 301] width 183 height 19
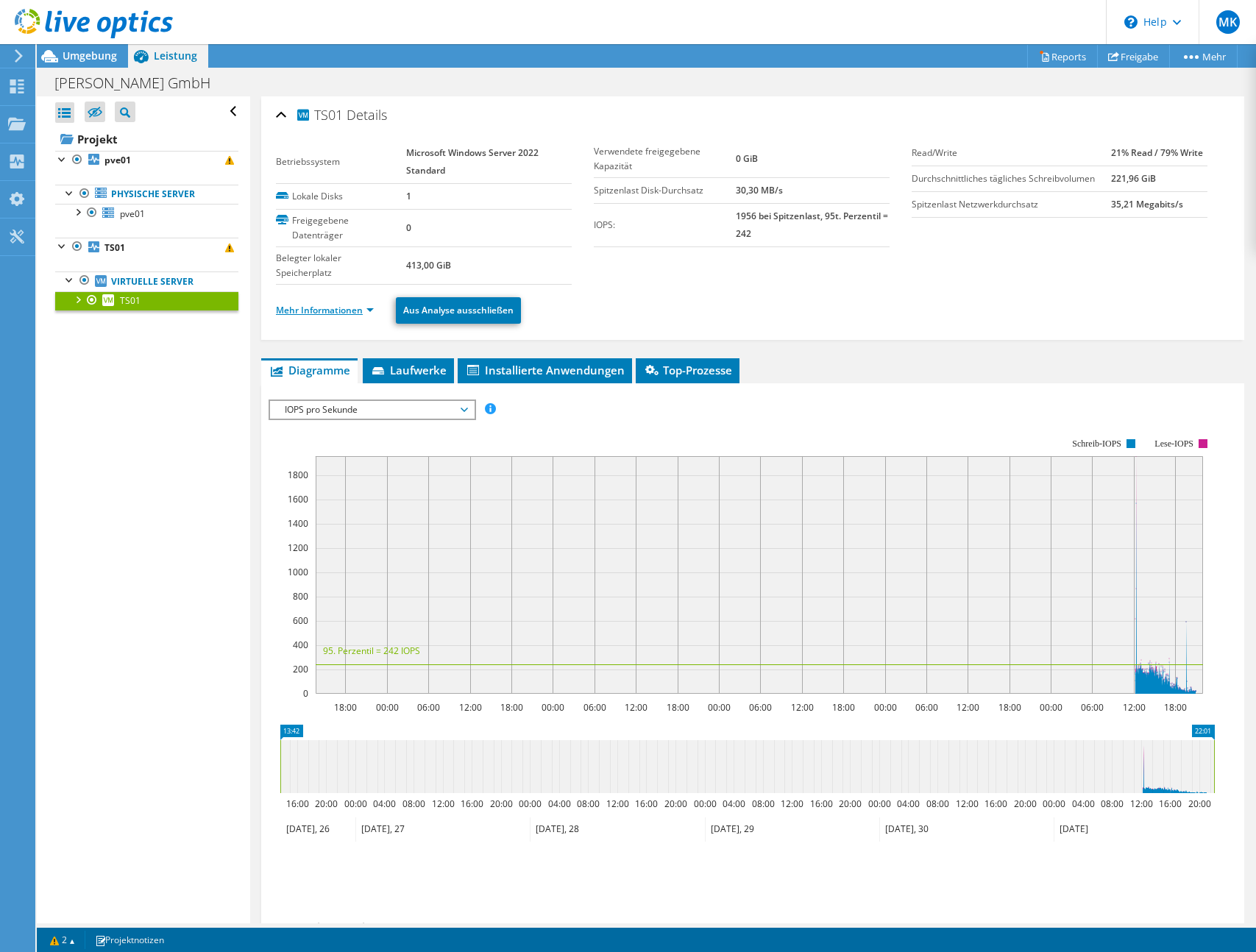
click at [354, 309] on link "Mehr Informationen" at bounding box center [325, 310] width 98 height 13
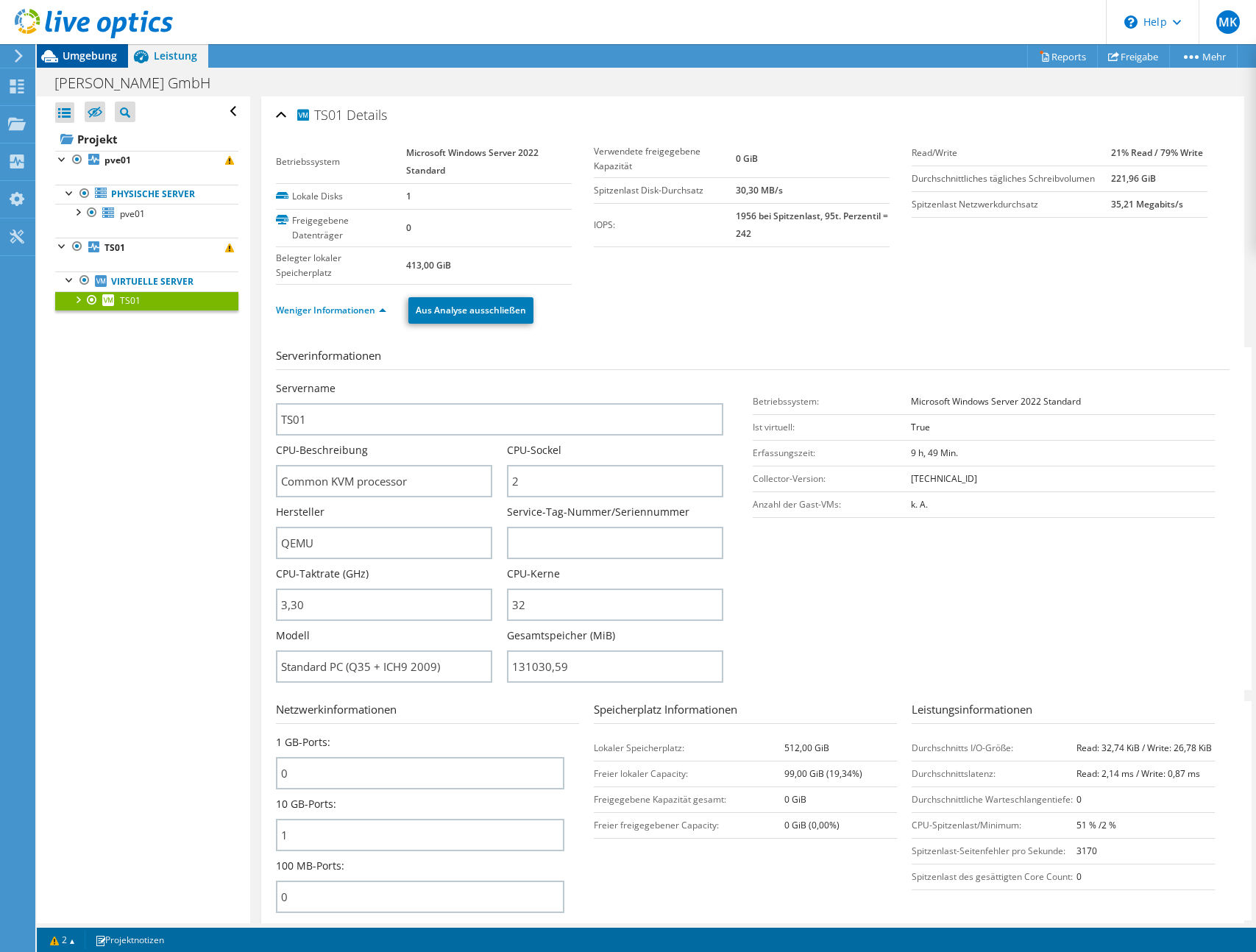
click at [83, 63] on div "Umgebung" at bounding box center [83, 56] width 92 height 24
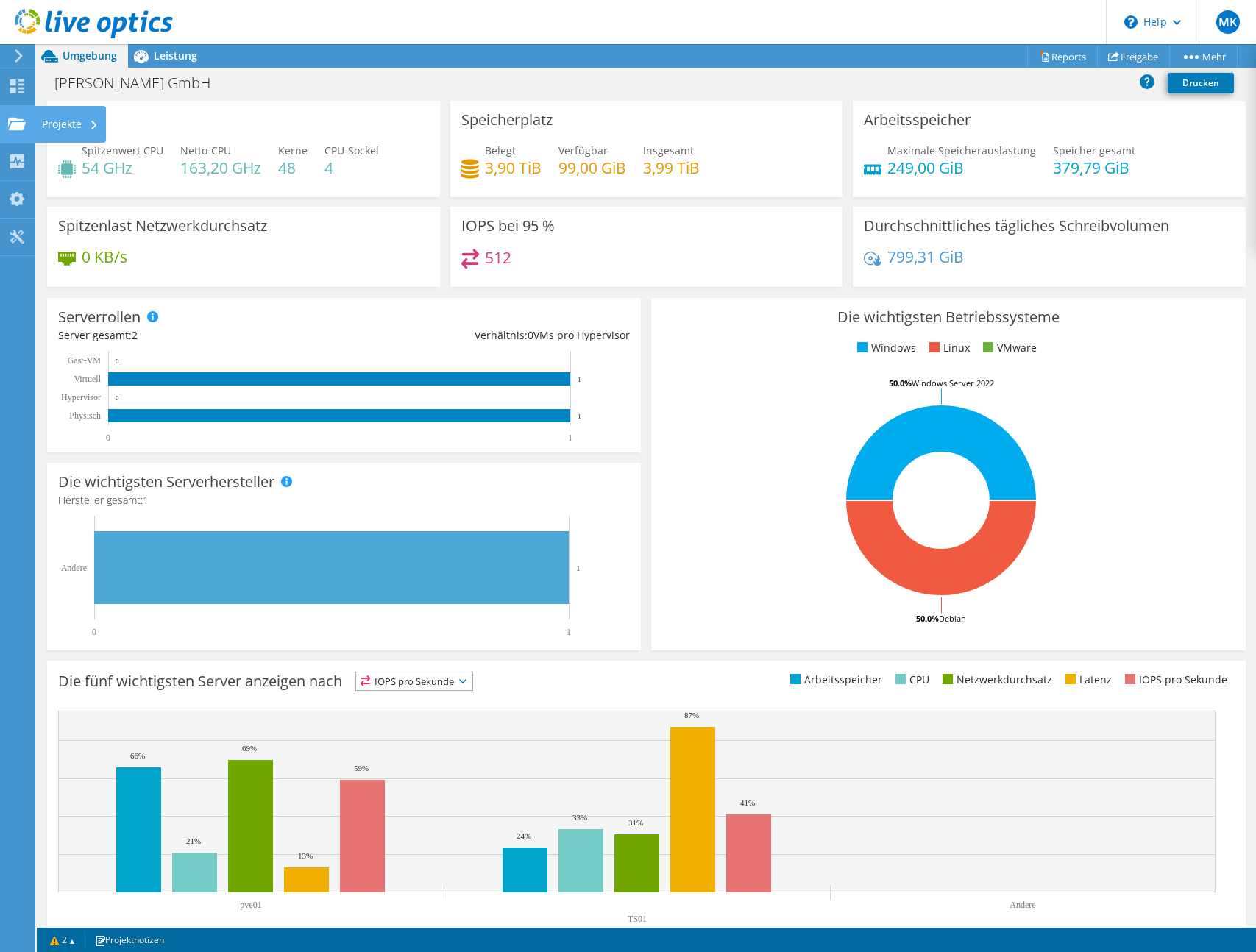
click at [69, 119] on div "Projekte" at bounding box center [70, 124] width 71 height 37
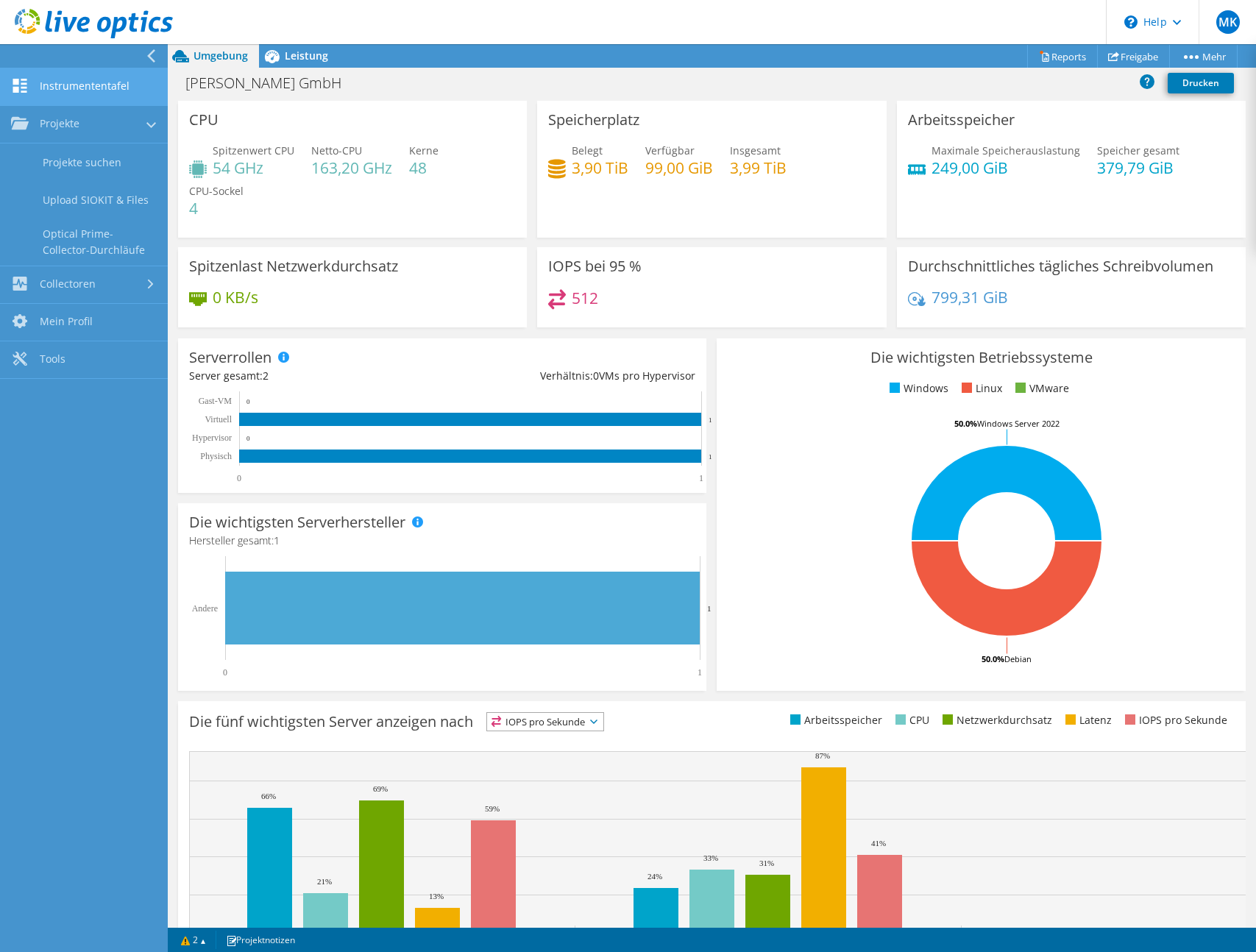
click at [103, 81] on link "Instrumententafel" at bounding box center [84, 88] width 168 height 38
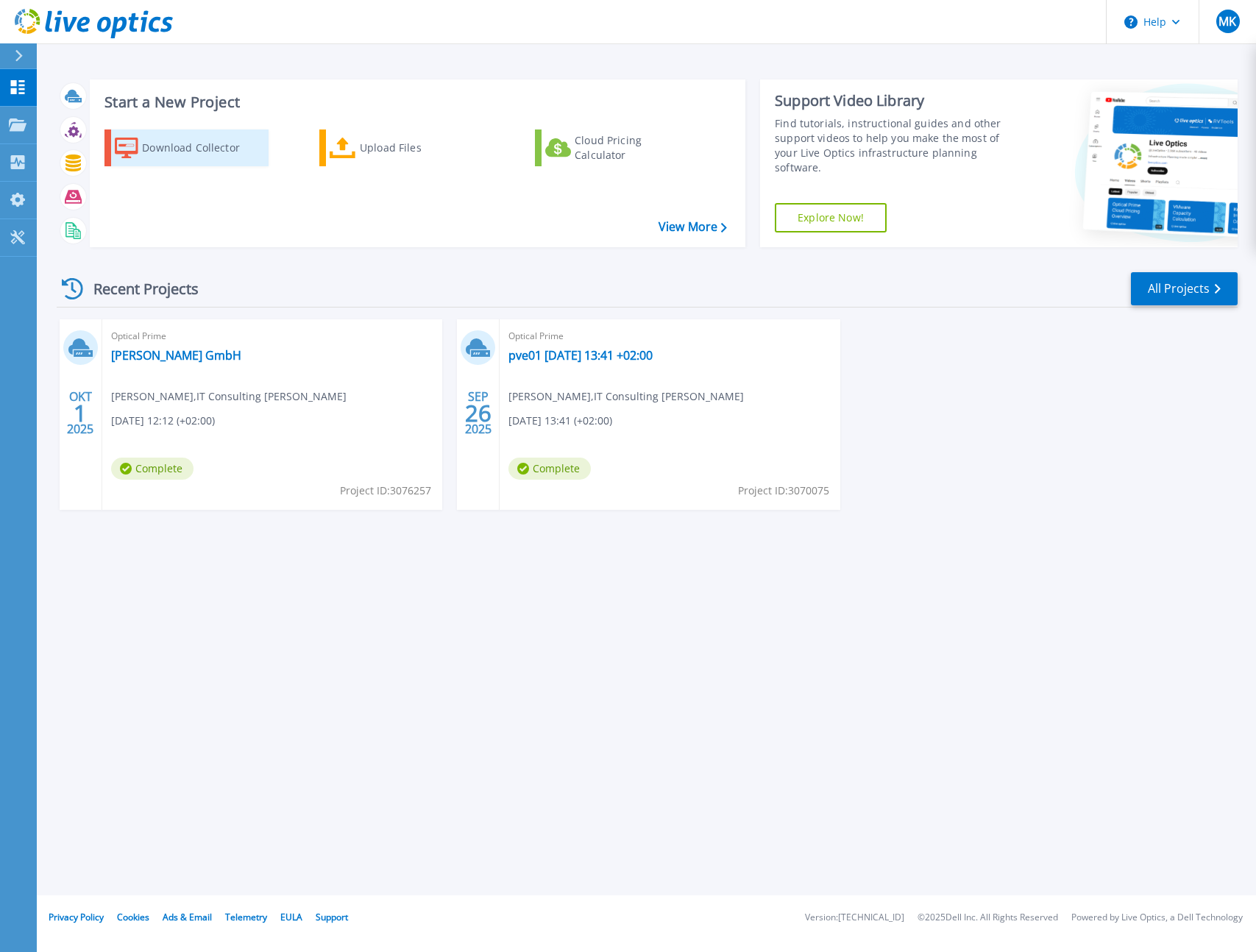
click at [184, 138] on div "Download Collector" at bounding box center [201, 148] width 118 height 29
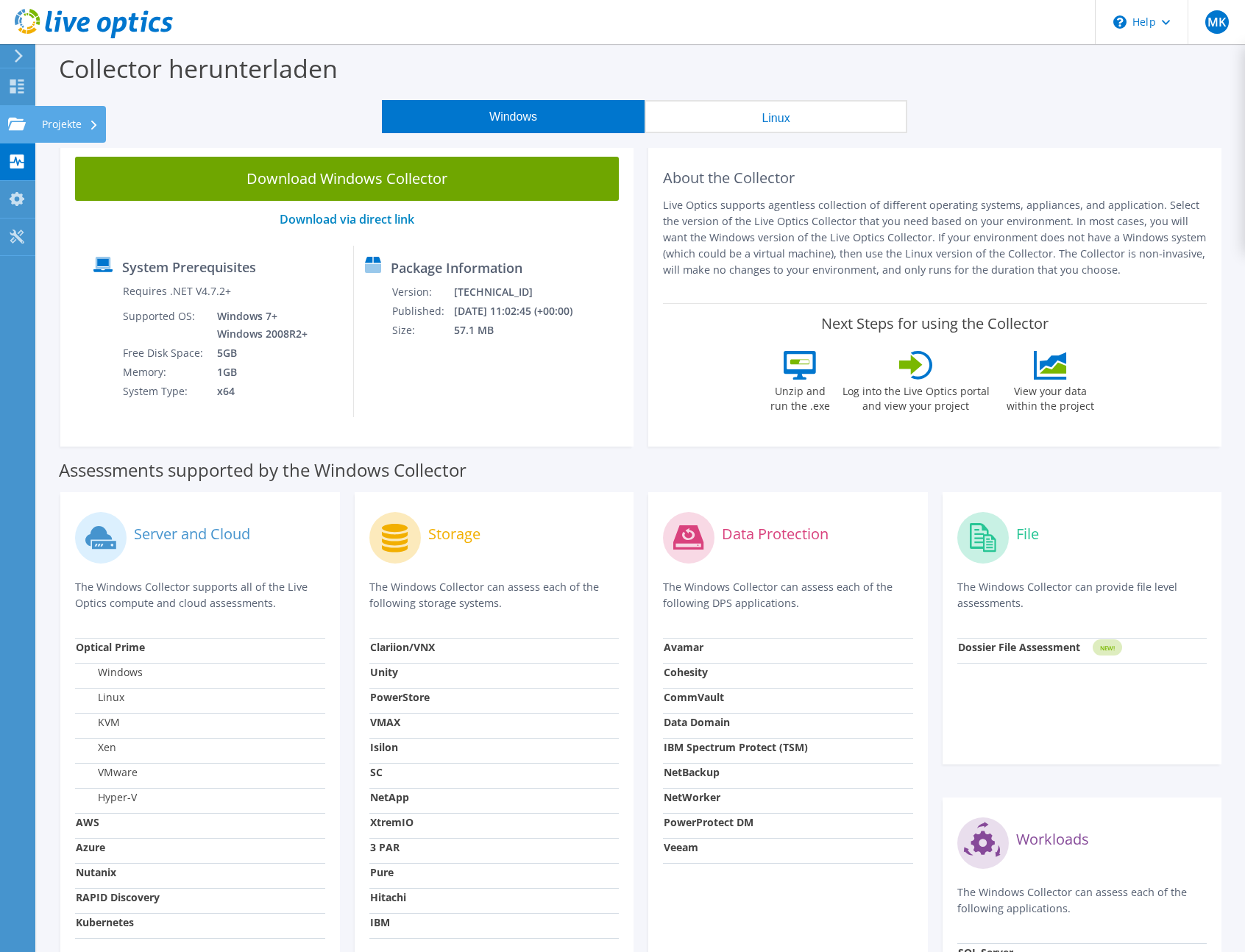
click at [79, 118] on div "Projekte" at bounding box center [70, 124] width 71 height 37
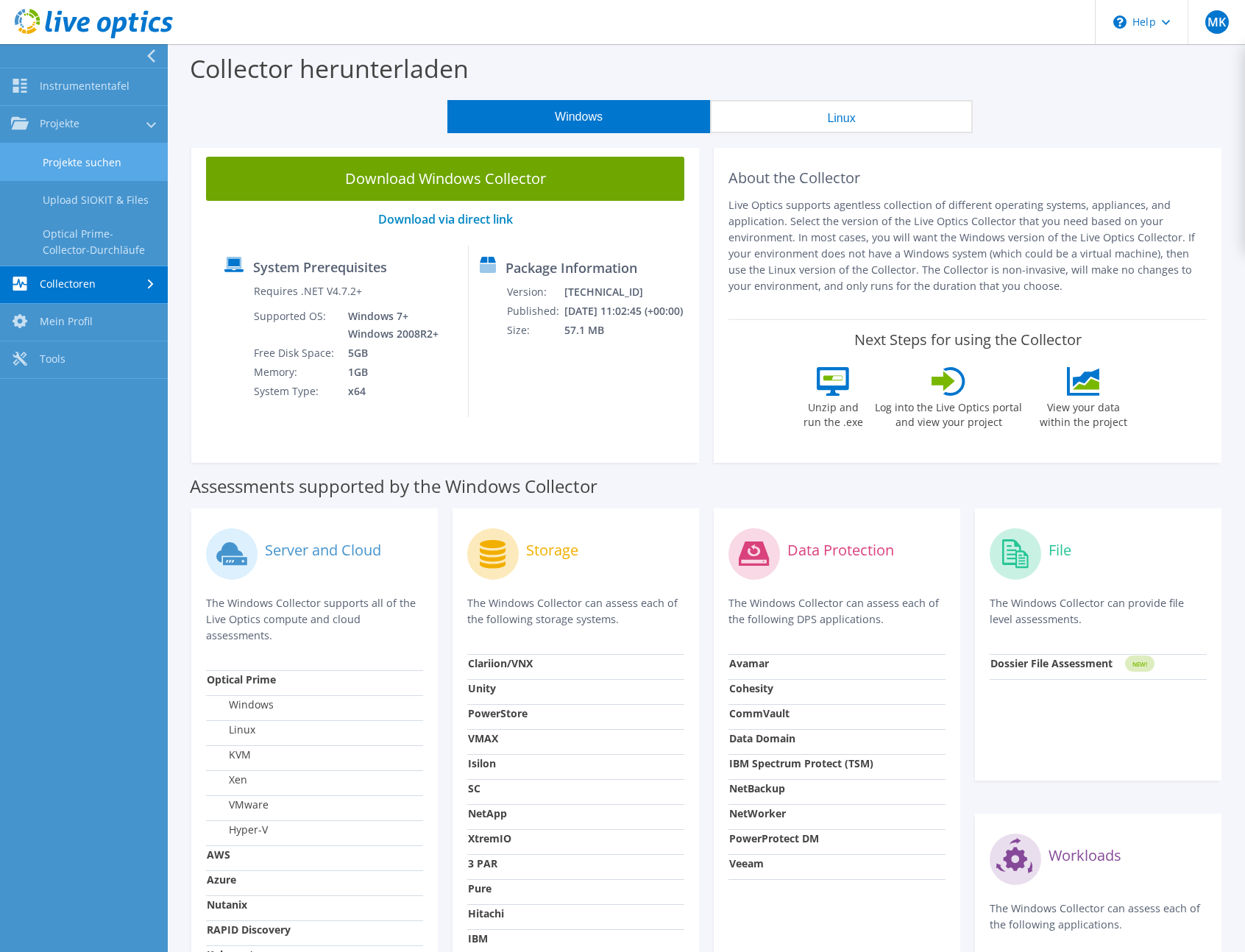
click at [89, 162] on link "Projekte suchen" at bounding box center [84, 163] width 168 height 38
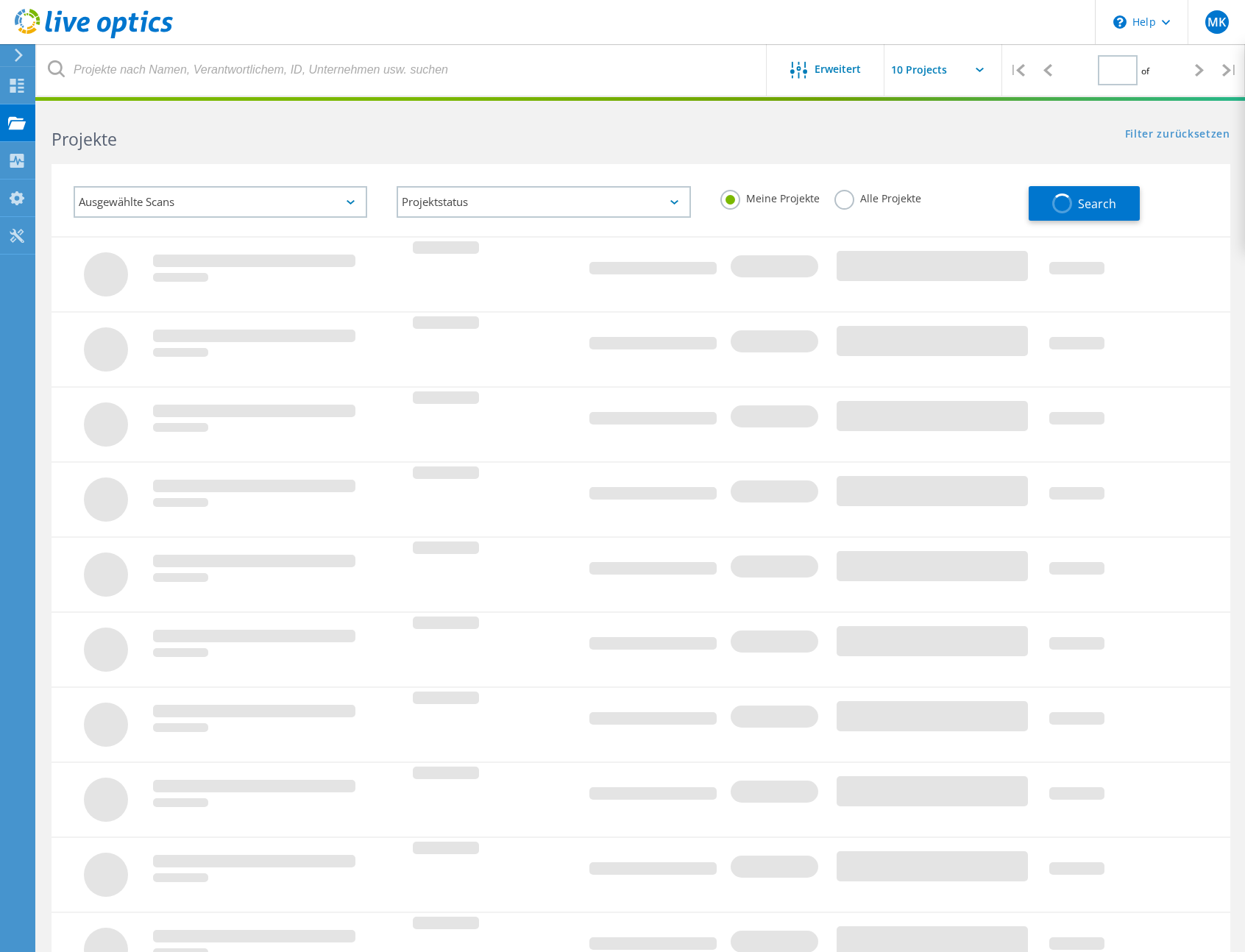
type input "1"
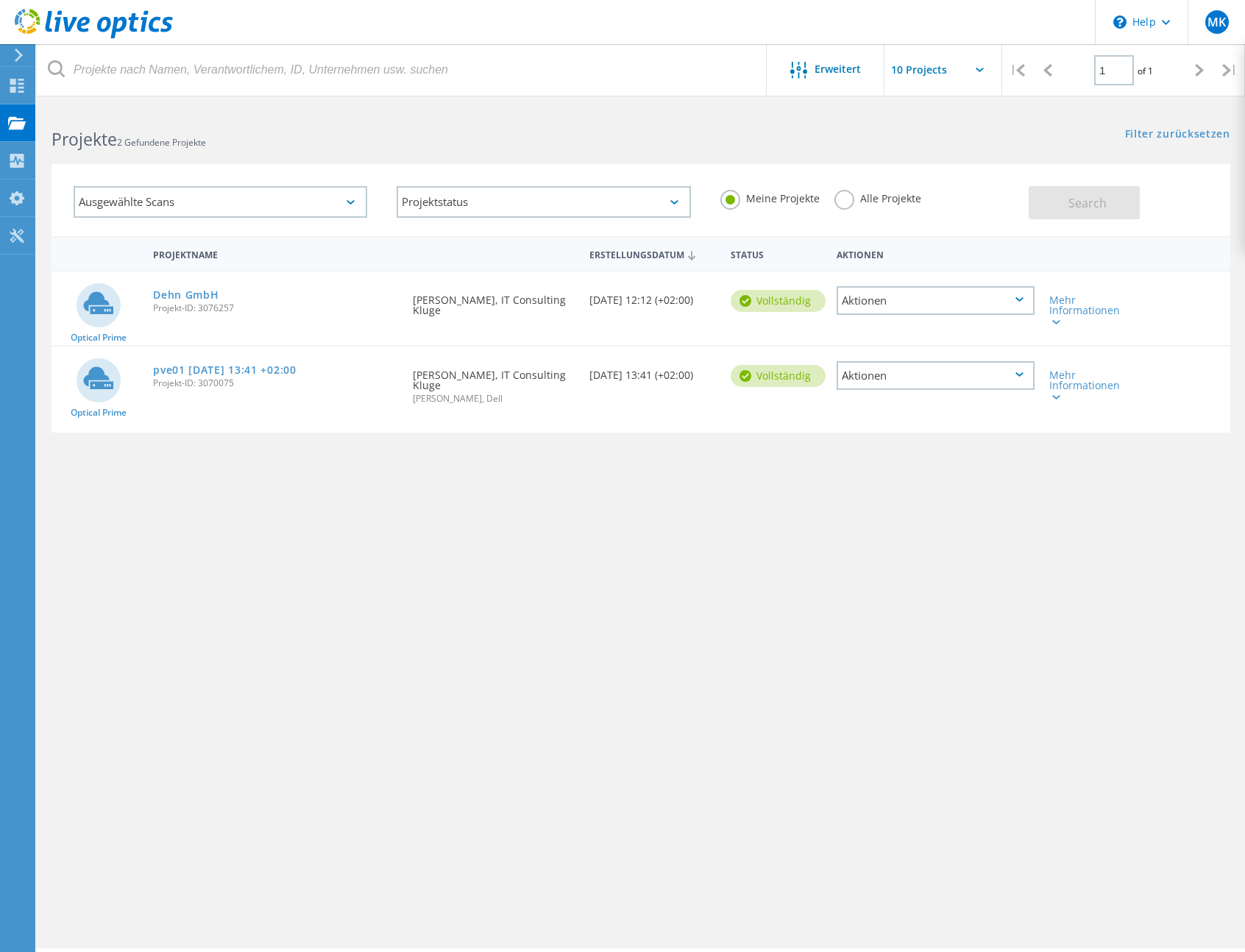
click at [962, 294] on div "Aktionen" at bounding box center [936, 301] width 197 height 28
click at [358, 539] on div "Projektname Erstellungsdatum Status Aktionen Optical Prime Dehn GmbH Projekt-ID…" at bounding box center [640, 427] width 1179 height 383
